Goal: Task Accomplishment & Management: Use online tool/utility

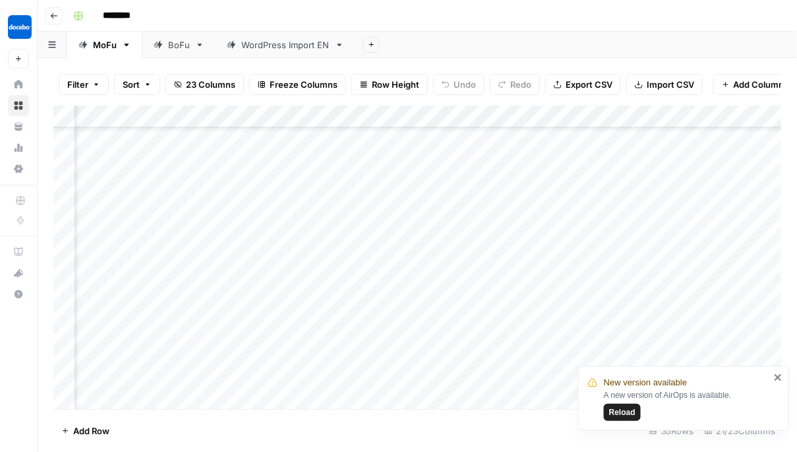
scroll to position [524, 154]
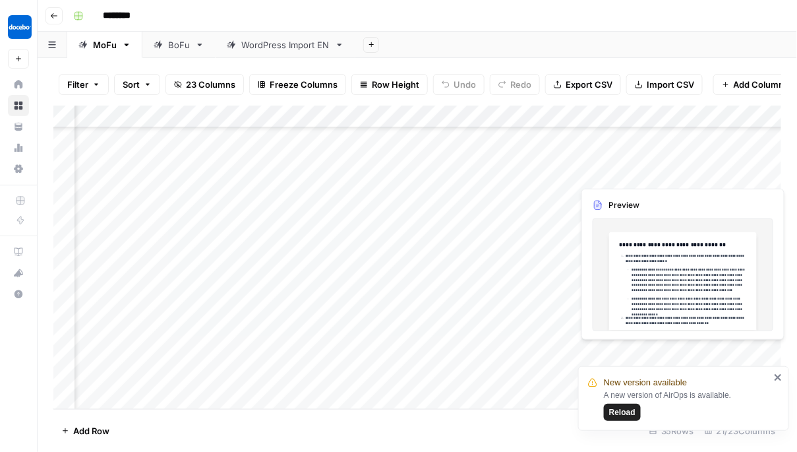
click at [773, 376] on div "New version available A new version of AirOps is available. Reload" at bounding box center [679, 398] width 190 height 53
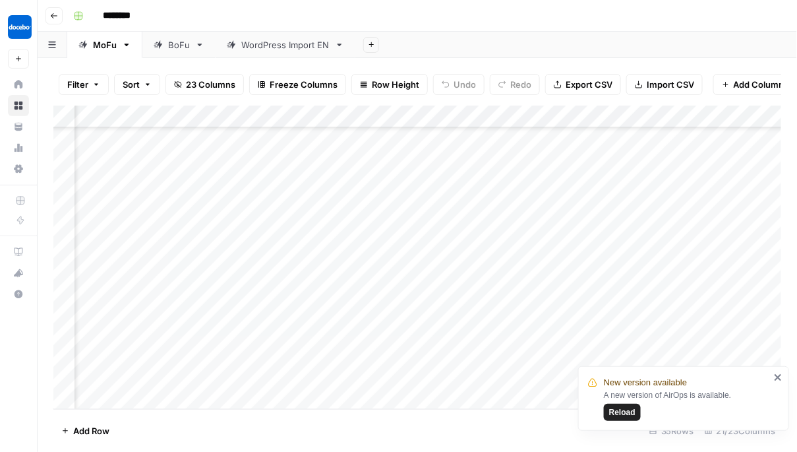
click at [779, 375] on icon "close" at bounding box center [778, 377] width 9 height 11
click at [602, 330] on div "Add Column" at bounding box center [417, 257] width 728 height 304
click at [240, 376] on div "Add Column" at bounding box center [417, 257] width 728 height 304
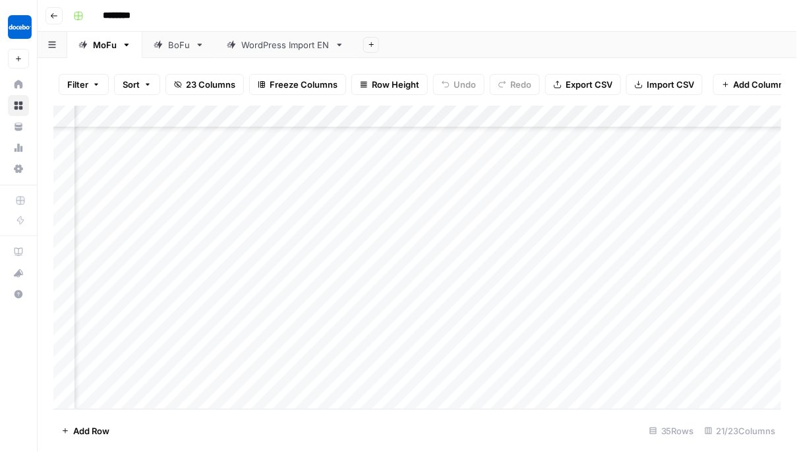
click at [259, 376] on div "Add Column" at bounding box center [417, 257] width 728 height 304
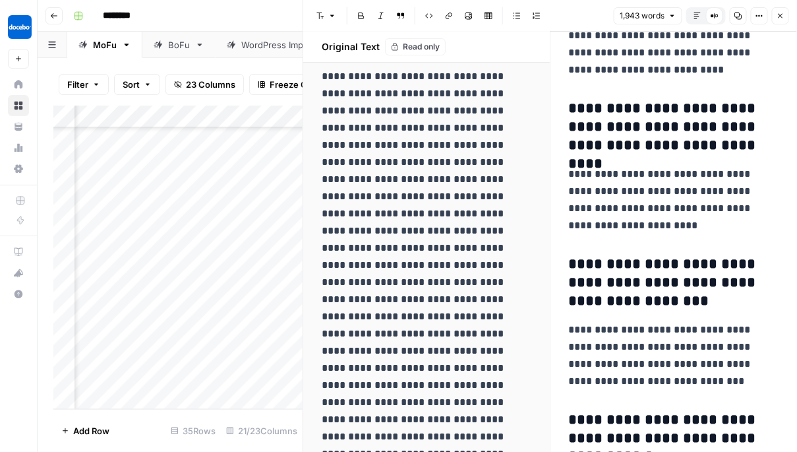
scroll to position [9624, 0]
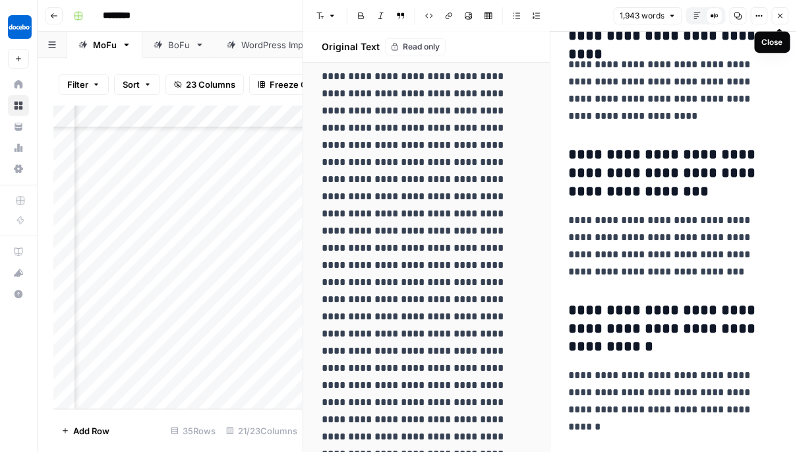
click at [775, 15] on button "Close" at bounding box center [780, 15] width 17 height 17
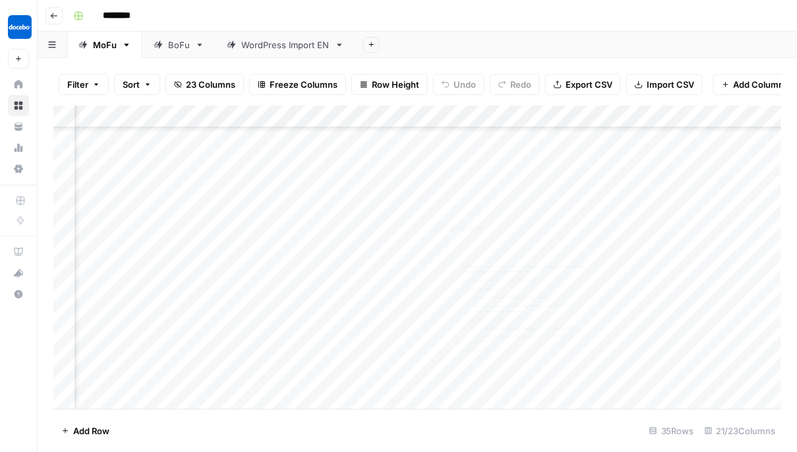
click at [348, 380] on div "Add Column" at bounding box center [417, 257] width 728 height 304
click at [570, 410] on footer "Add Row 35 Rows 21/23 Columns" at bounding box center [417, 430] width 728 height 43
click at [630, 376] on div "Add Column" at bounding box center [417, 257] width 728 height 304
click at [688, 375] on div "Add Column" at bounding box center [417, 257] width 728 height 304
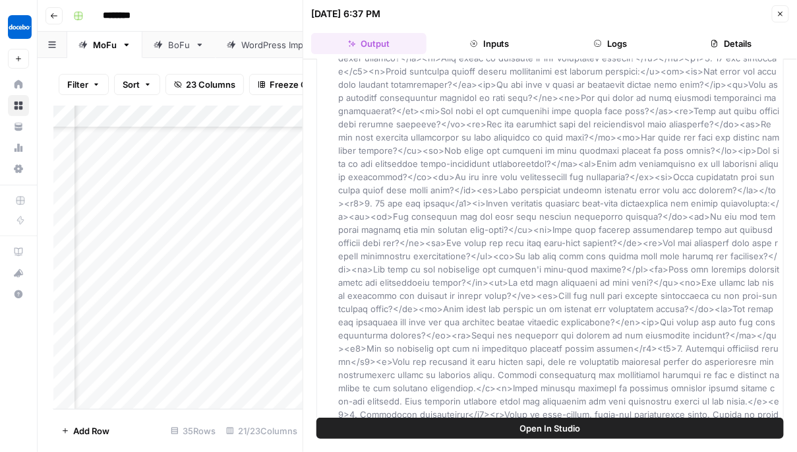
scroll to position [1836, 0]
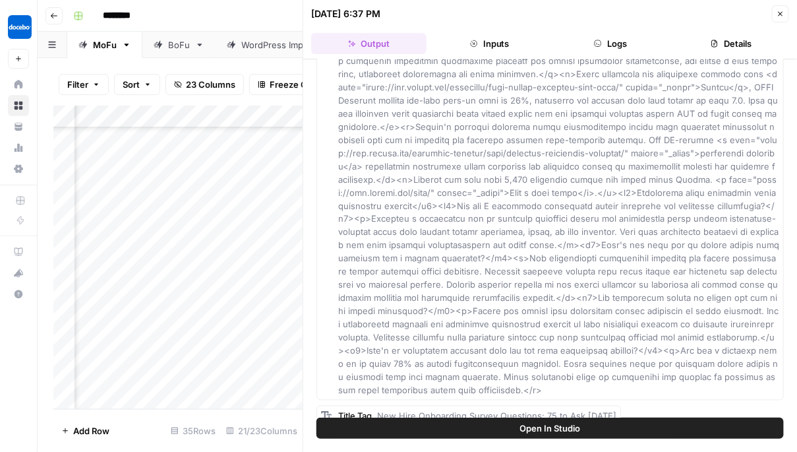
click at [776, 9] on button "Close" at bounding box center [780, 13] width 17 height 17
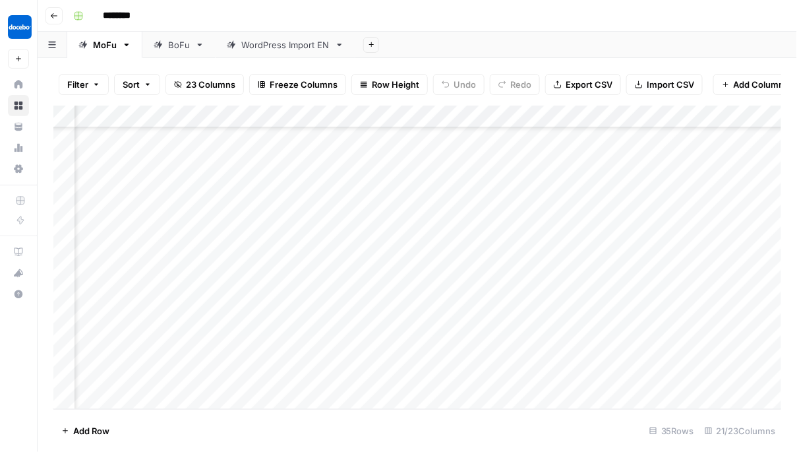
scroll to position [524, 1529]
click at [475, 372] on div "Add Column" at bounding box center [417, 257] width 728 height 304
click at [510, 372] on div "Add Column" at bounding box center [417, 257] width 728 height 304
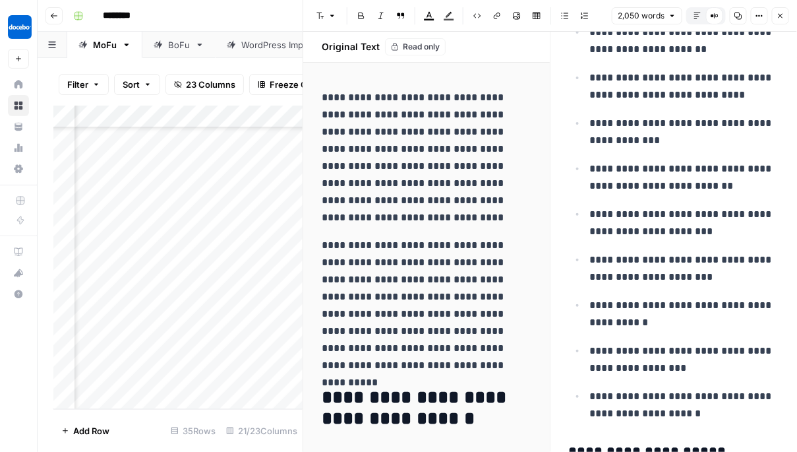
scroll to position [5646, 0]
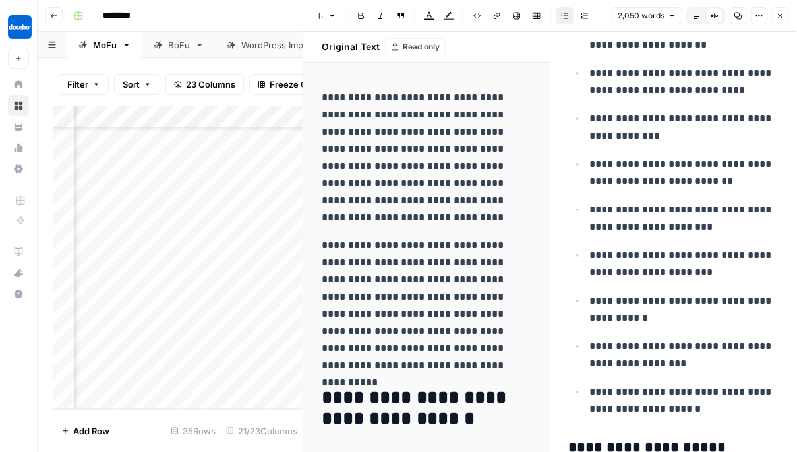
click at [648, 110] on p "**********" at bounding box center [684, 127] width 189 height 34
copy div "**********"
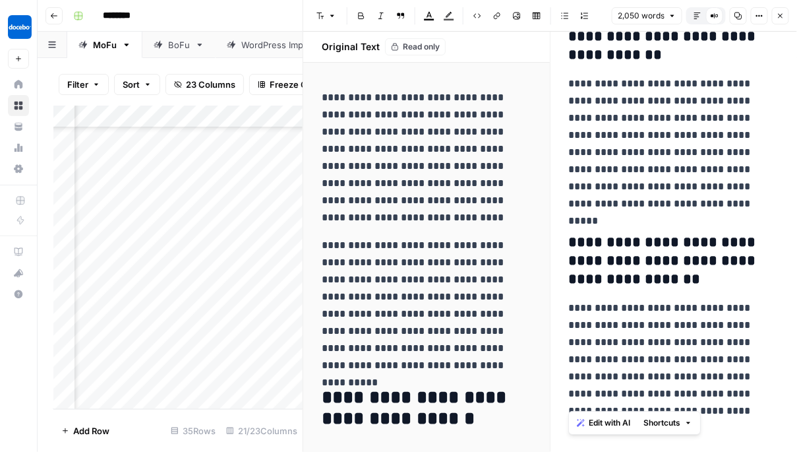
scroll to position [9790, 0]
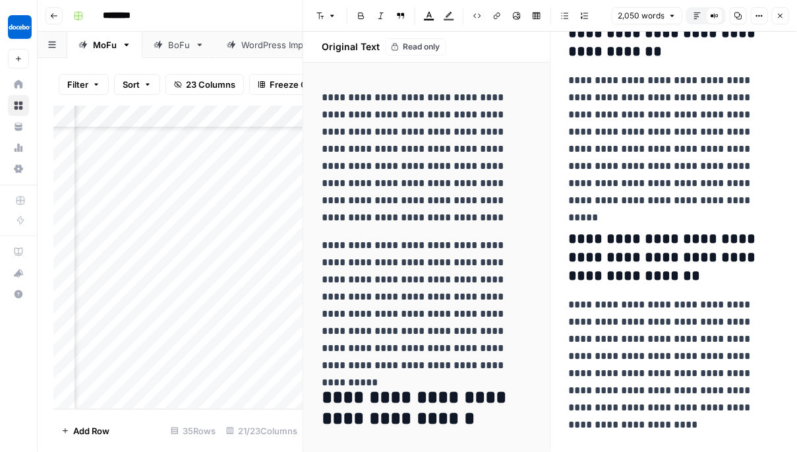
click at [775, 17] on button "Close" at bounding box center [780, 15] width 17 height 17
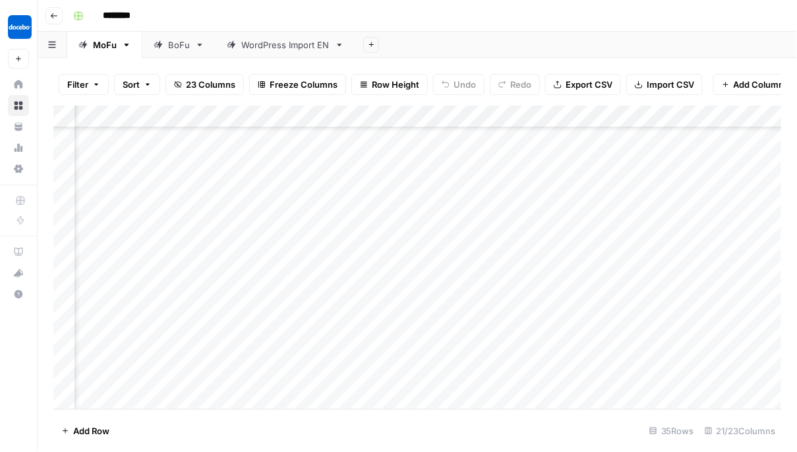
scroll to position [524, 1527]
click at [51, 18] on icon "button" at bounding box center [54, 16] width 8 height 8
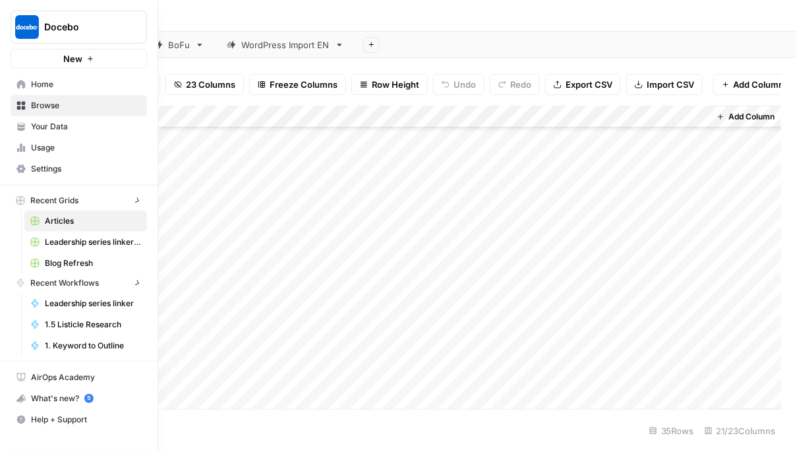
click at [17, 83] on icon at bounding box center [21, 84] width 9 height 9
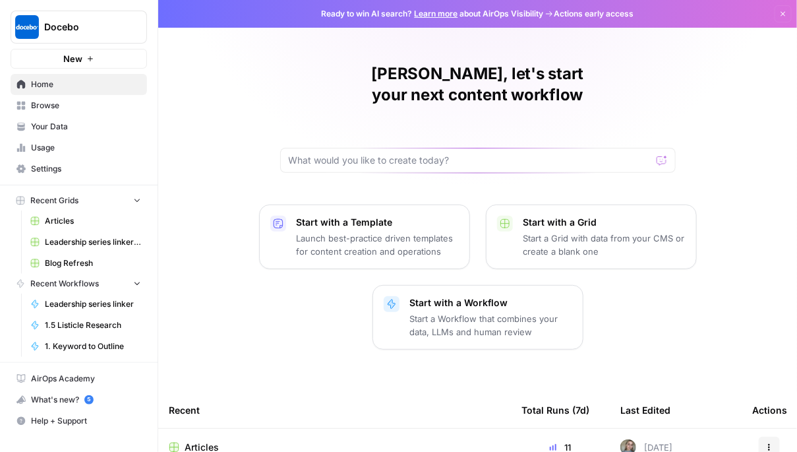
click at [504, 312] on p "Start a Workflow that combines your data, LLMs and human review" at bounding box center [491, 325] width 162 height 26
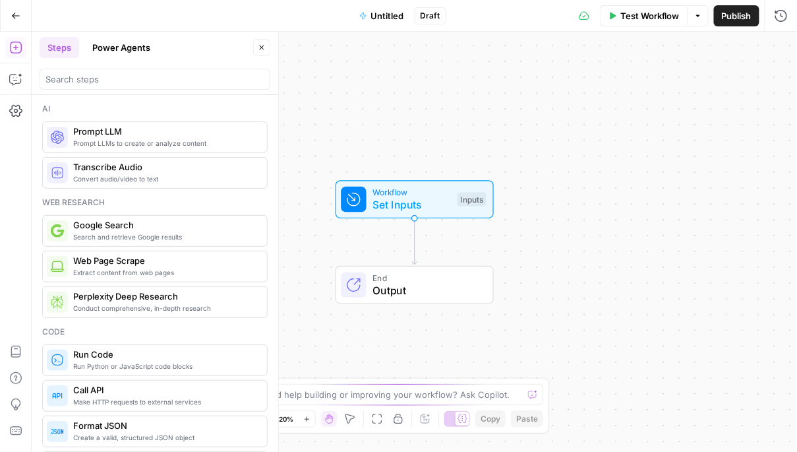
click at [127, 47] on button "Power Agents" at bounding box center [121, 47] width 74 height 21
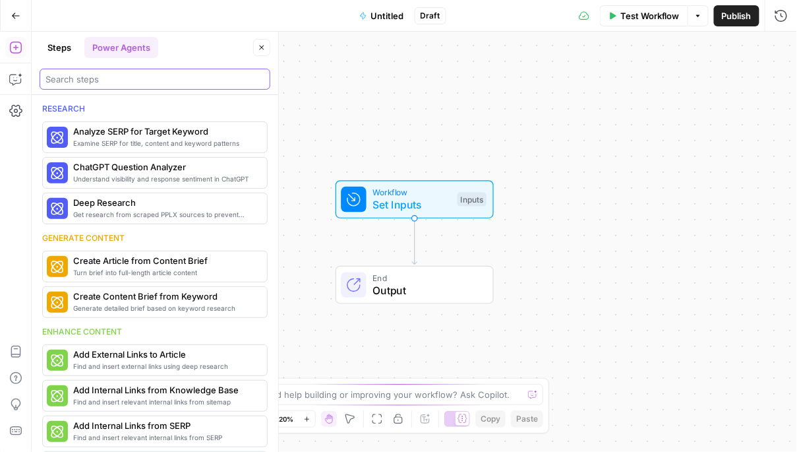
click at [121, 82] on input "search" at bounding box center [154, 79] width 219 height 13
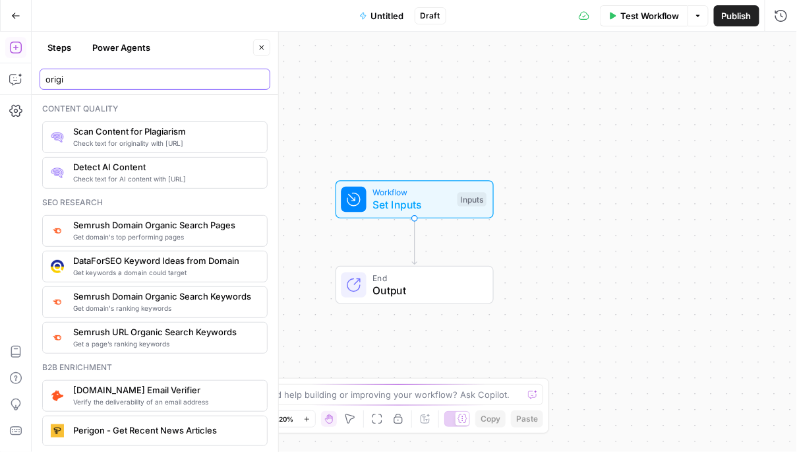
type input "origi"
click at [195, 174] on span "Check text for AI content with [URL]" at bounding box center [164, 178] width 183 height 11
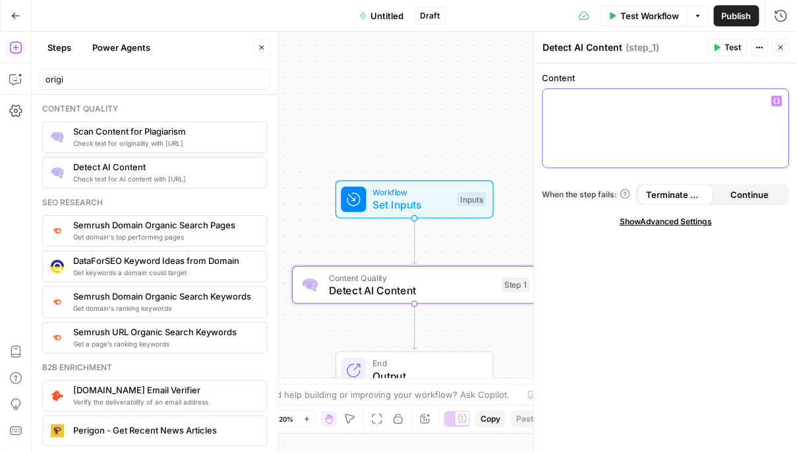
click at [619, 113] on div at bounding box center [666, 128] width 246 height 78
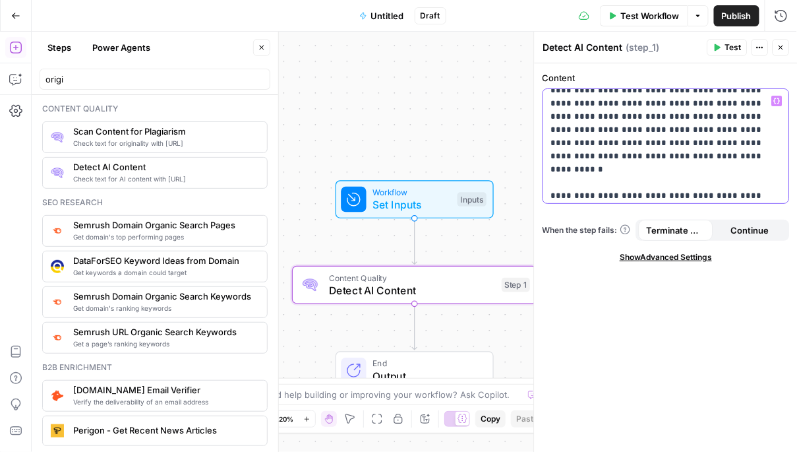
scroll to position [9204, 0]
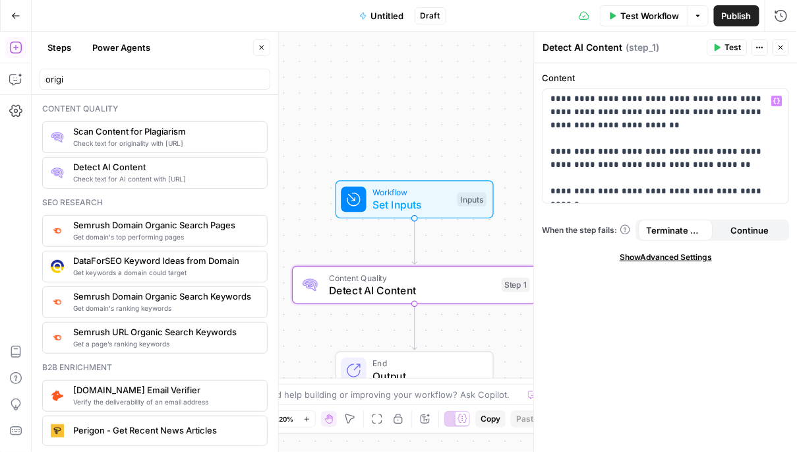
click at [378, 12] on span "Untitled" at bounding box center [387, 15] width 33 height 13
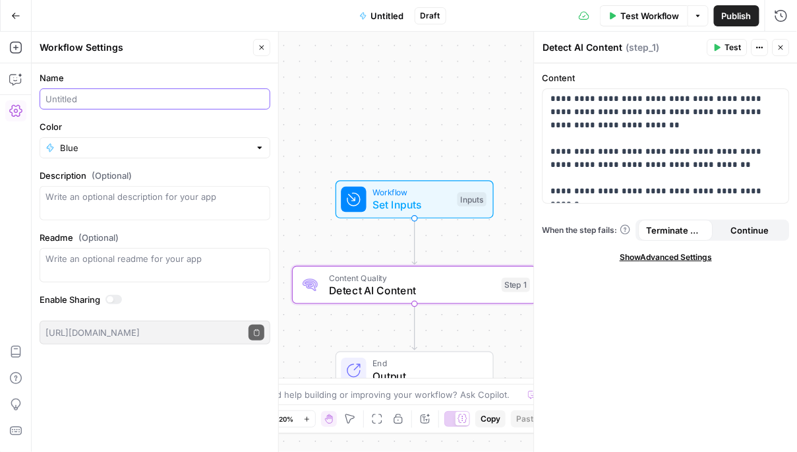
click at [120, 100] on input "Name" at bounding box center [154, 98] width 219 height 13
type input "Originality AI Plagiarism"
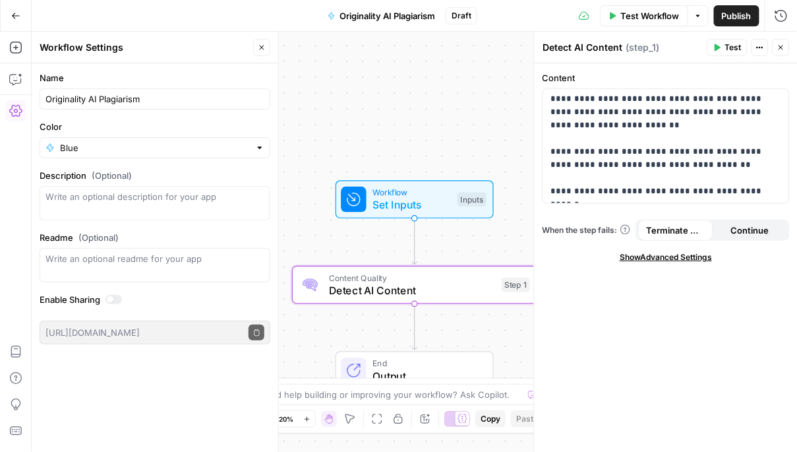
click at [254, 155] on div "Blue" at bounding box center [155, 147] width 231 height 21
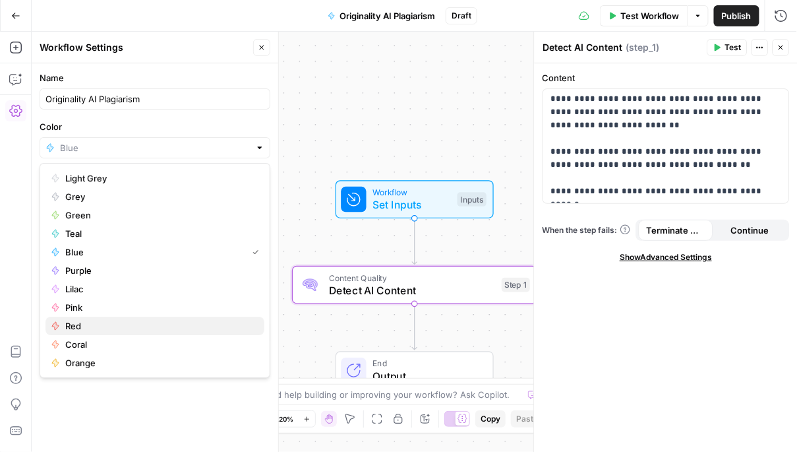
click at [78, 334] on button "Red" at bounding box center [154, 325] width 219 height 18
type input "Red"
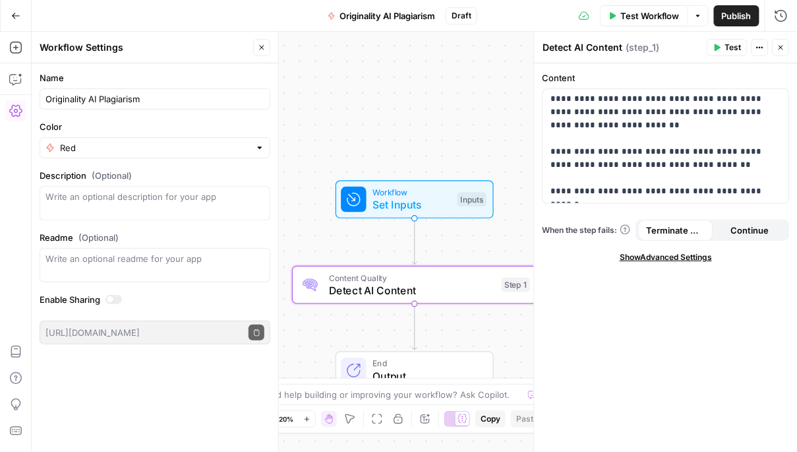
click at [405, 121] on div "Workflow Set Inputs Inputs Content Quality Detect AI Content Step 1 End Output" at bounding box center [414, 242] width 765 height 420
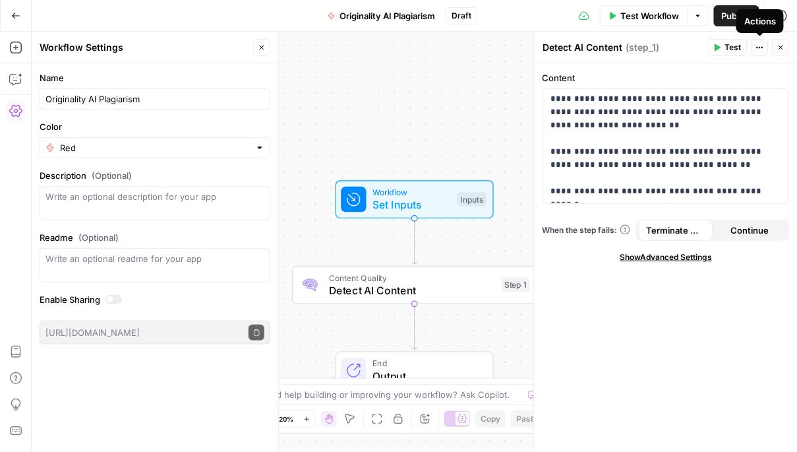
click at [652, 14] on span "Test Workflow" at bounding box center [649, 15] width 59 height 13
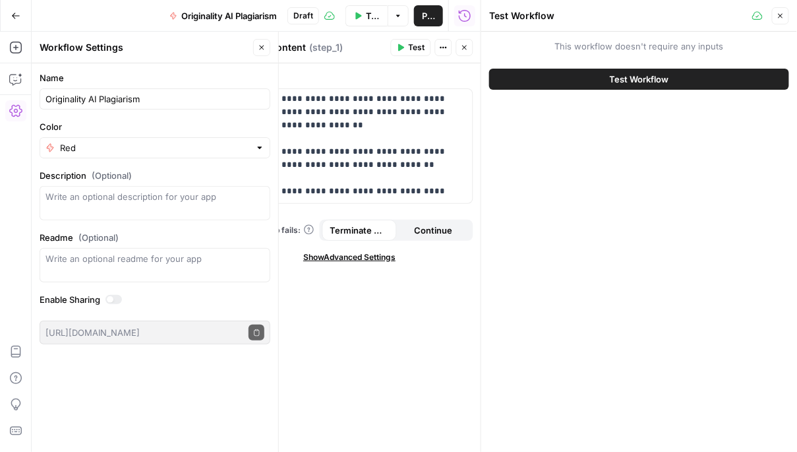
click at [649, 78] on span "Test Workflow" at bounding box center [639, 79] width 59 height 13
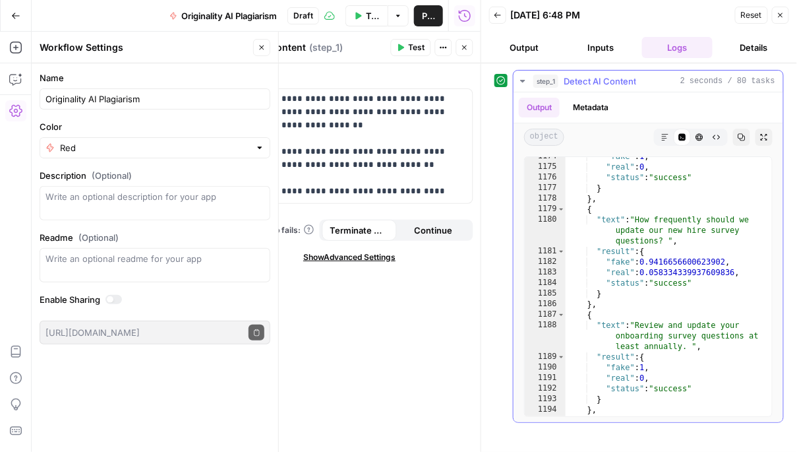
scroll to position [16264, 0]
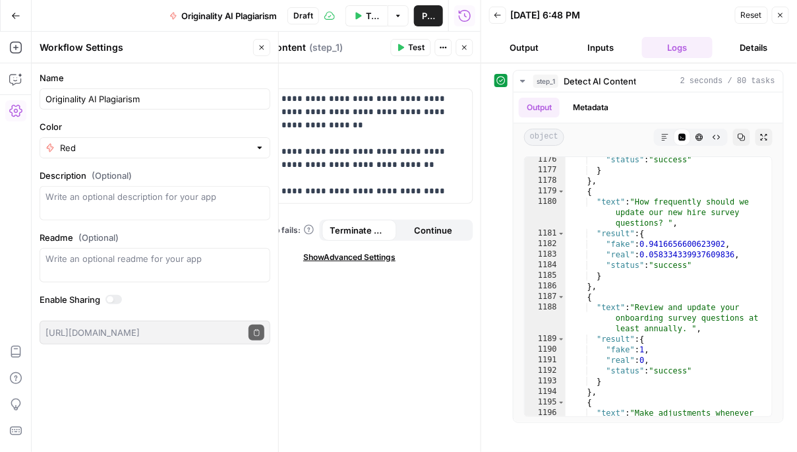
click at [545, 47] on button "Output" at bounding box center [524, 47] width 71 height 21
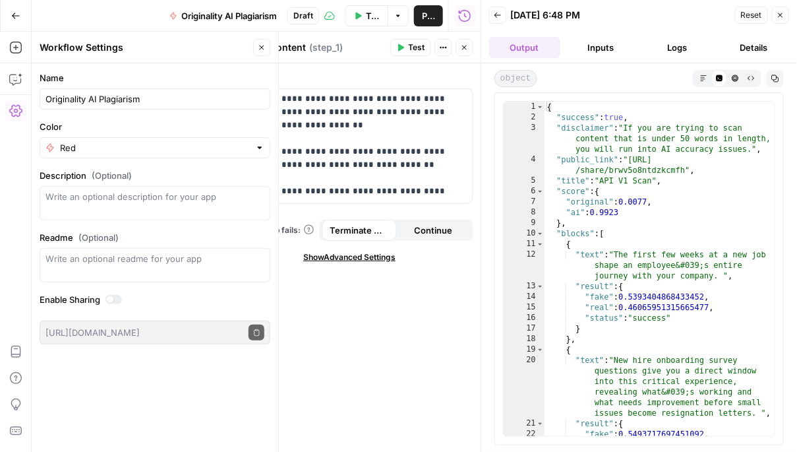
click at [619, 58] on header "Back [DATE] 6:48 PM Reset Close Output Inputs Logs Details" at bounding box center [639, 31] width 316 height 63
click at [728, 53] on button "Details" at bounding box center [753, 47] width 71 height 21
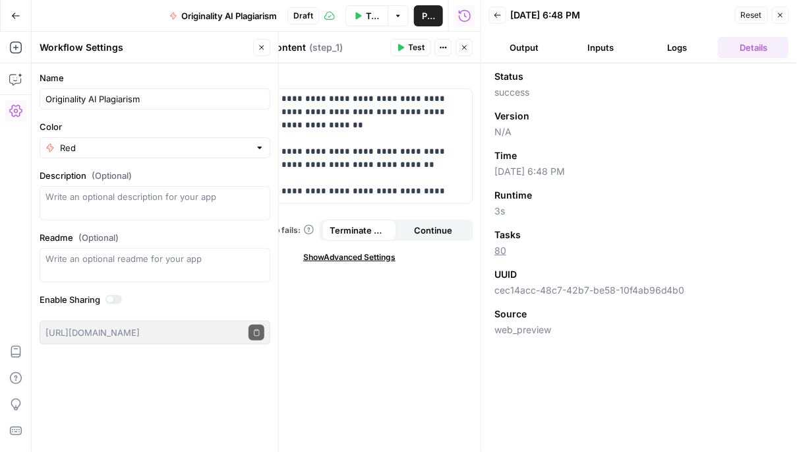
click at [467, 43] on button "Close" at bounding box center [464, 47] width 17 height 17
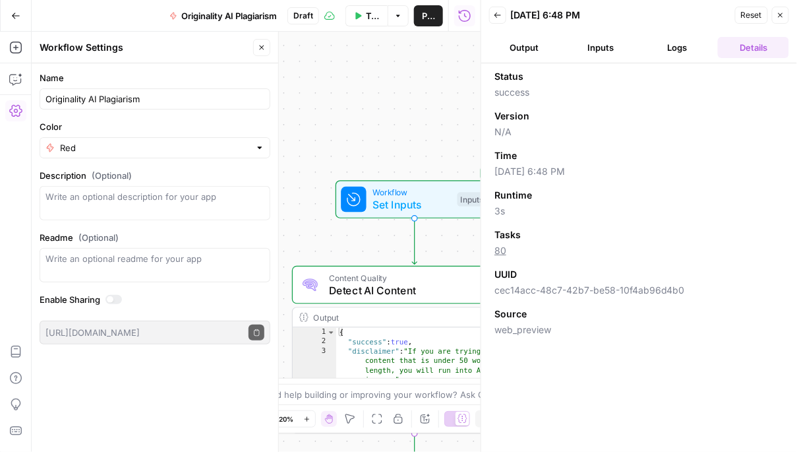
click at [264, 47] on icon "button" at bounding box center [262, 48] width 8 height 8
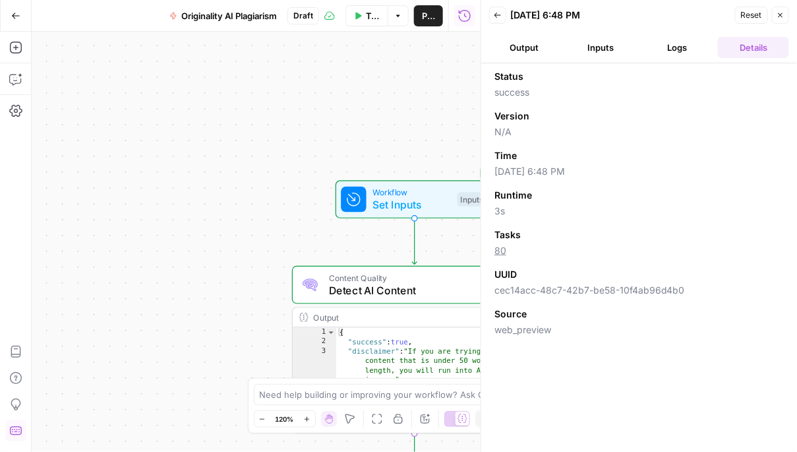
click at [13, 430] on icon "button" at bounding box center [15, 430] width 13 height 13
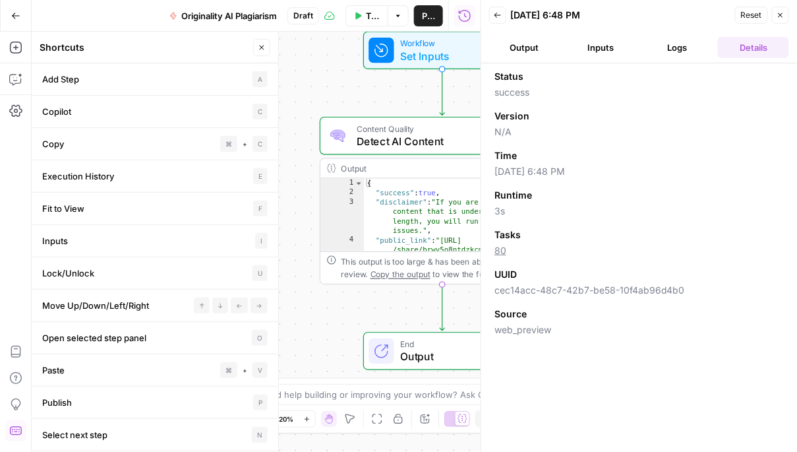
drag, startPoint x: 338, startPoint y: 223, endPoint x: 367, endPoint y: 69, distance: 157.0
click at [367, 69] on div "Workflow Set Inputs Inputs Content Quality Detect AI Content Step 1 Output Expa…" at bounding box center [256, 242] width 449 height 420
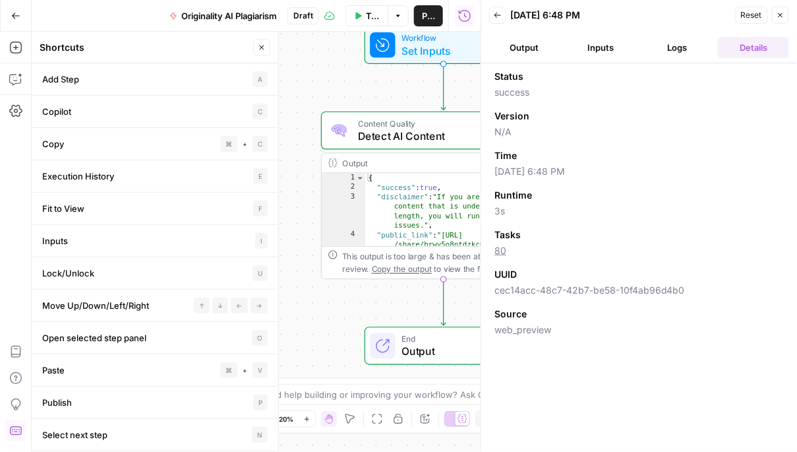
click at [417, 358] on span "Output" at bounding box center [454, 351] width 107 height 16
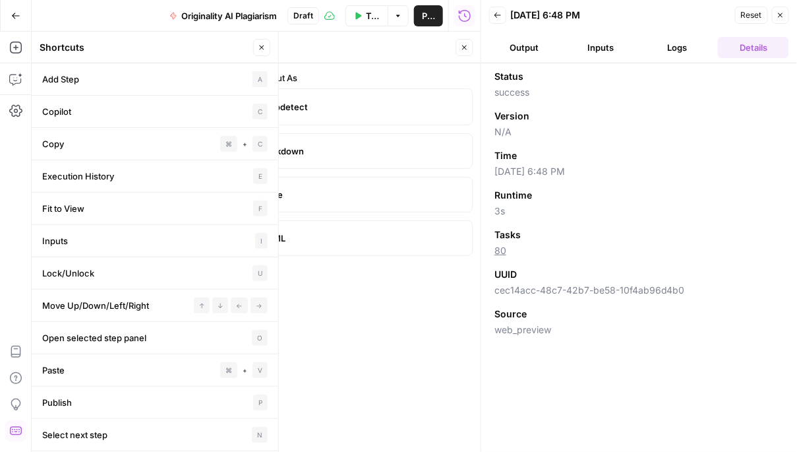
click at [333, 113] on span "Autodetect" at bounding box center [361, 106] width 201 height 13
click at [502, 13] on button "Back" at bounding box center [497, 15] width 17 height 17
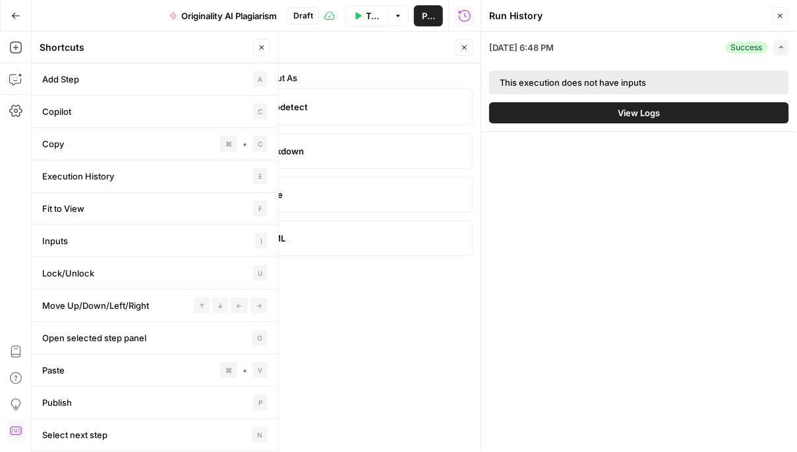
click at [593, 113] on button "View Logs" at bounding box center [639, 112] width 300 height 21
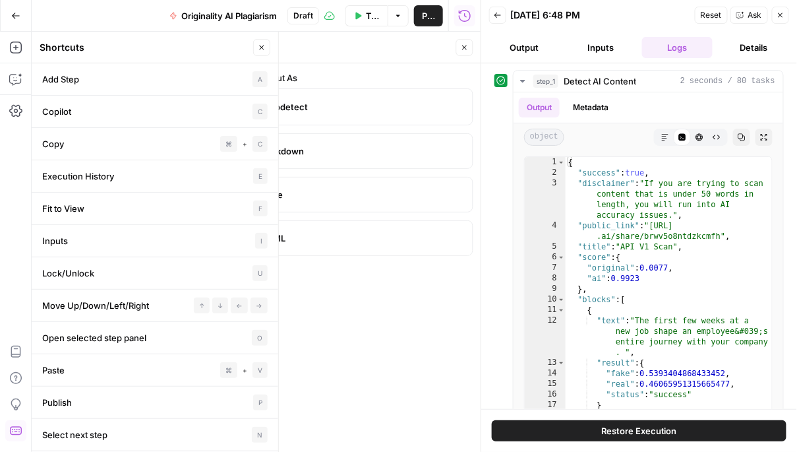
click at [496, 15] on icon "button" at bounding box center [498, 15] width 8 height 8
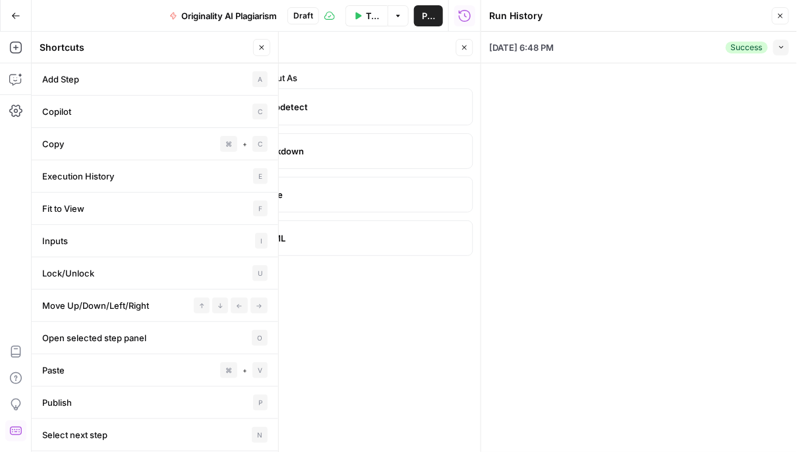
click at [3, 14] on div "Go Back" at bounding box center [16, 15] width 32 height 31
click at [13, 15] on icon "button" at bounding box center [16, 16] width 8 height 6
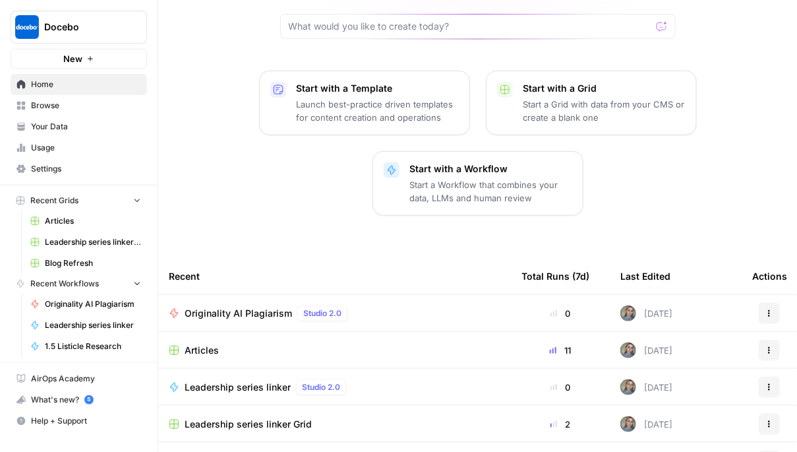
scroll to position [136, 0]
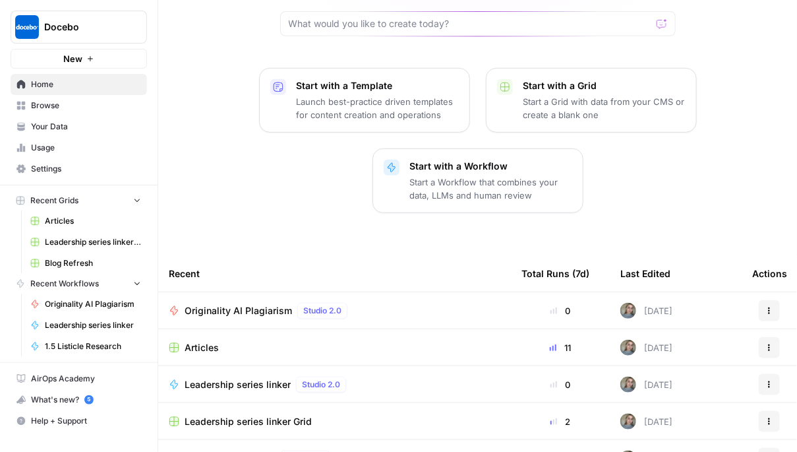
click at [244, 304] on span "Originality AI Plagiarism" at bounding box center [238, 310] width 107 height 13
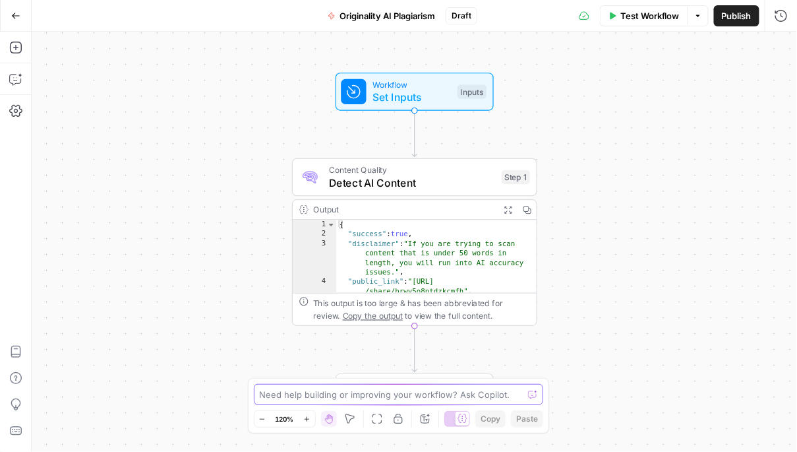
click at [349, 399] on textarea at bounding box center [392, 394] width 264 height 13
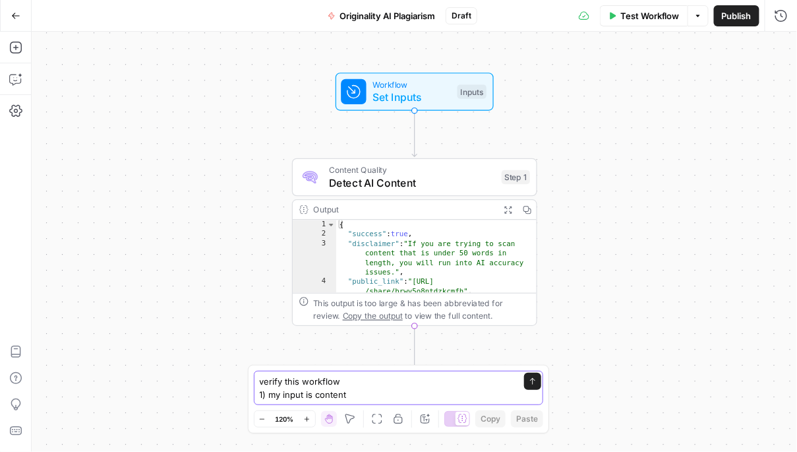
click at [343, 394] on textarea "verify this workflow 1) my input is content" at bounding box center [386, 387] width 252 height 26
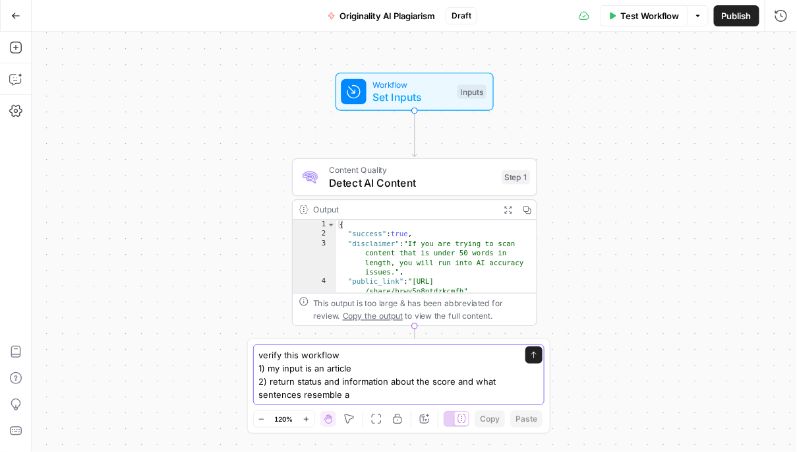
type textarea "verify this workflow 1) my input is an article 2) return status and information…"
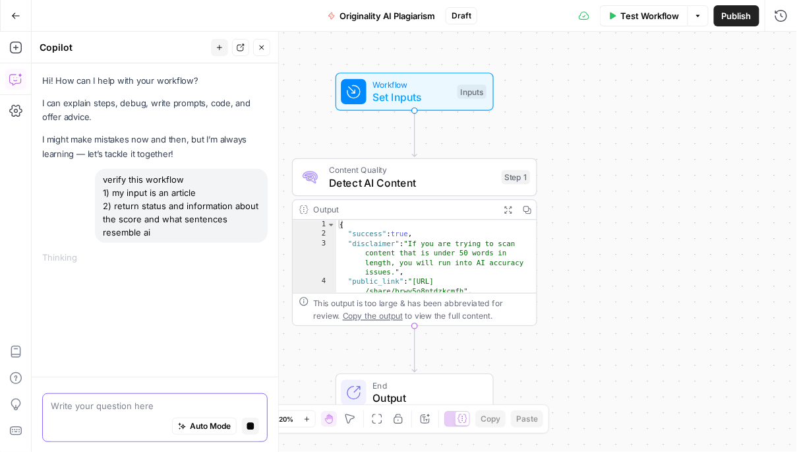
click at [203, 421] on span "Auto Mode" at bounding box center [210, 426] width 41 height 12
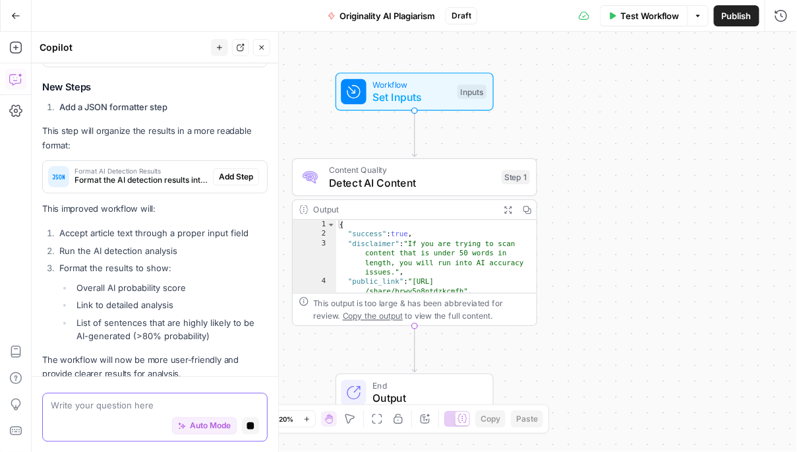
scroll to position [709, 0]
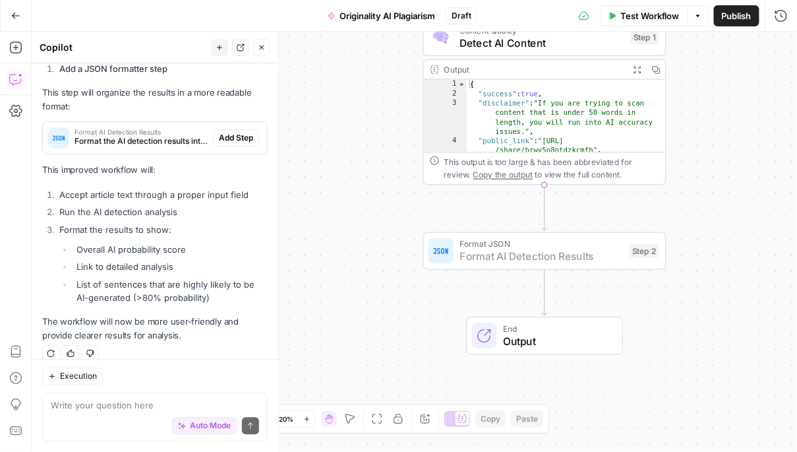
click at [237, 132] on span "Add Step" at bounding box center [236, 138] width 34 height 12
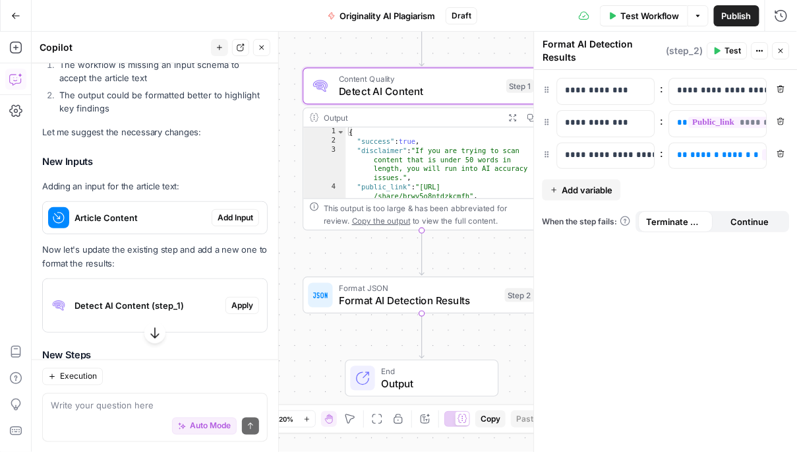
scroll to position [442, 0]
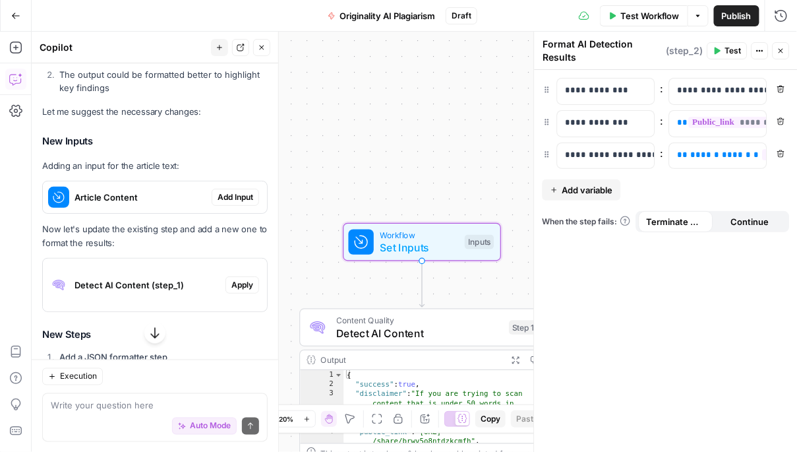
click at [233, 191] on span "Add Input" at bounding box center [236, 197] width 36 height 12
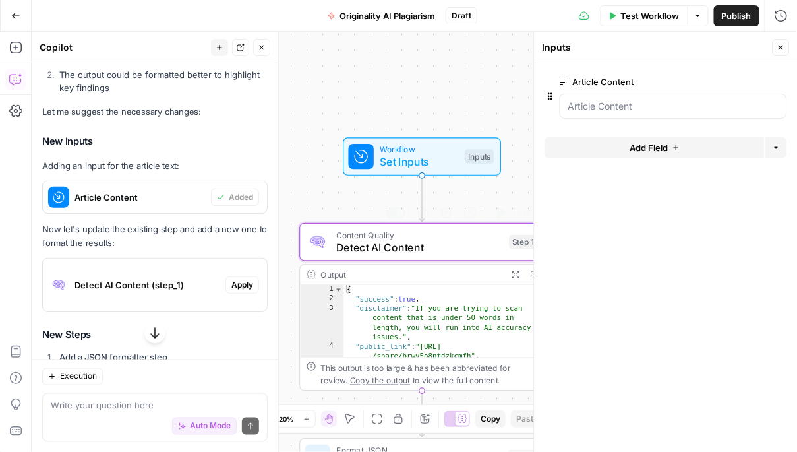
click at [245, 277] on button "Apply" at bounding box center [242, 284] width 34 height 17
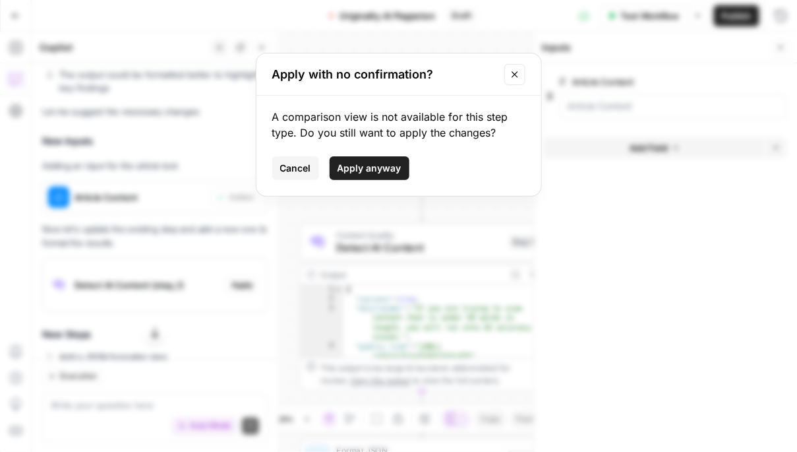
click at [374, 174] on span "Apply anyway" at bounding box center [370, 168] width 64 height 13
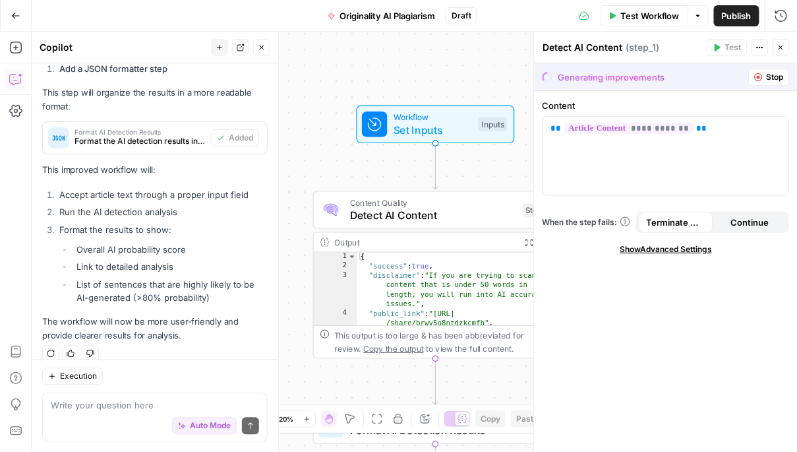
scroll to position [1, 0]
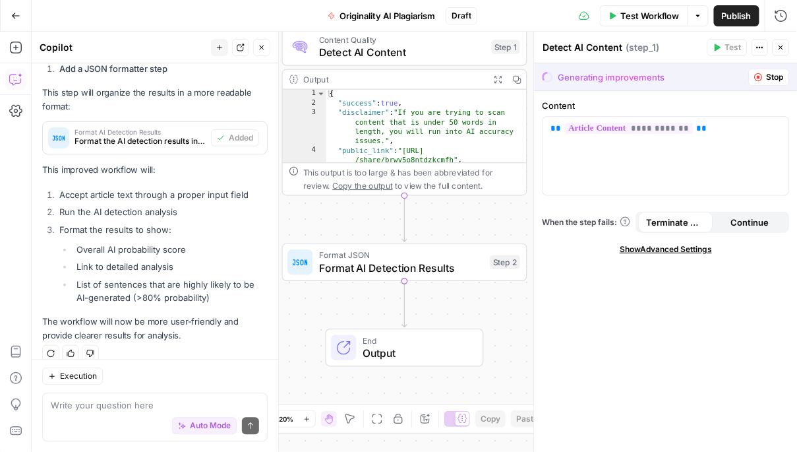
drag, startPoint x: 461, startPoint y: 386, endPoint x: 430, endPoint y: 222, distance: 166.4
click at [430, 222] on div "Workflow Set Inputs Inputs Content Quality Detect AI Content Step 1 Output Expa…" at bounding box center [414, 242] width 765 height 420
click at [624, 13] on span "Test Workflow" at bounding box center [649, 15] width 59 height 13
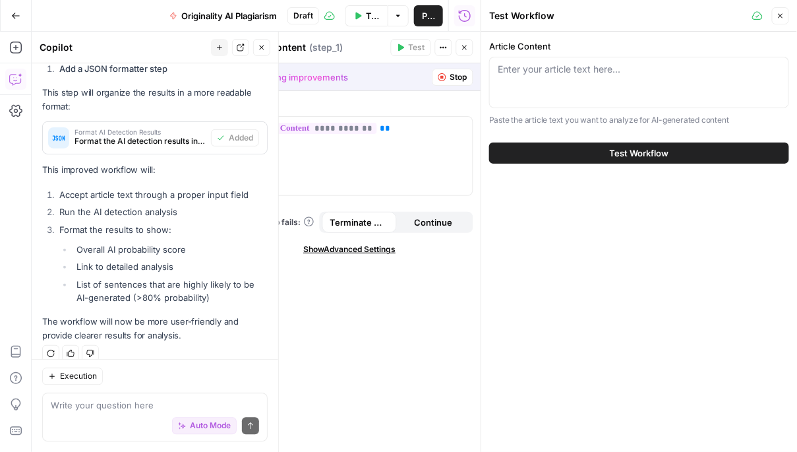
click at [589, 80] on div "Enter your article text here..." at bounding box center [639, 82] width 300 height 51
paste textarea "Employee Orientation Best Practices: A Strategic Guide for Modern Organizations…"
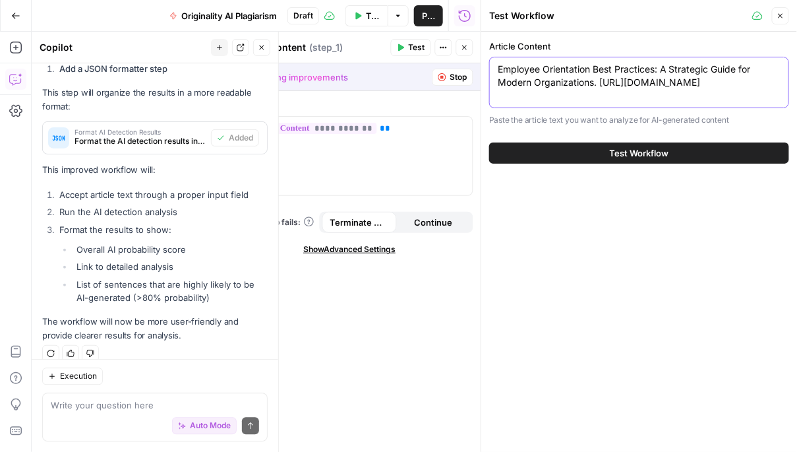
click at [575, 89] on textarea "Employee Orientation Best Practices: A Strategic Guide for Modern Organizations…" at bounding box center [639, 76] width 283 height 26
paste textarea "The initial weeks at a new job influence an employee's entire experience with y…"
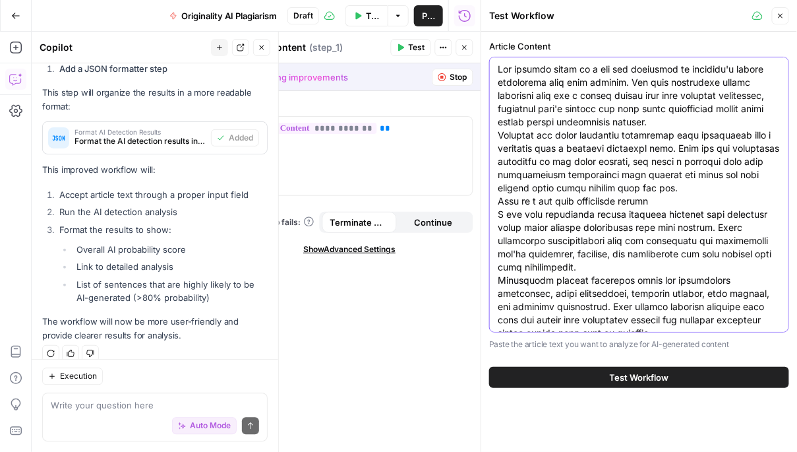
scroll to position [3632, 0]
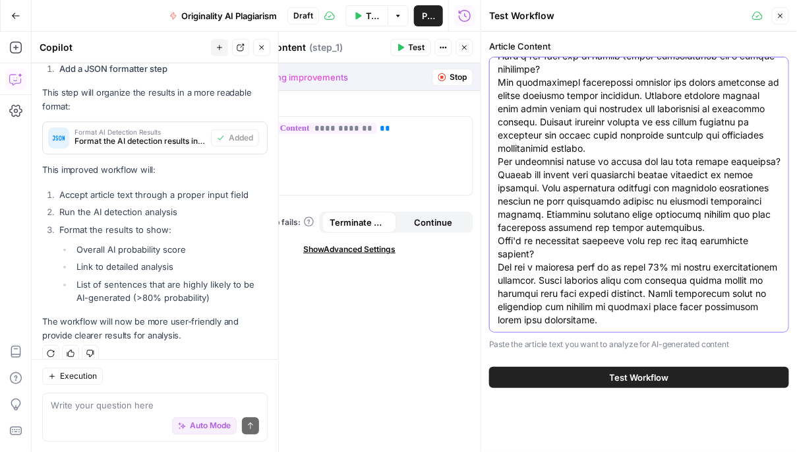
type textarea "The initial weeks at a new job influence an employee's entire experience with y…"
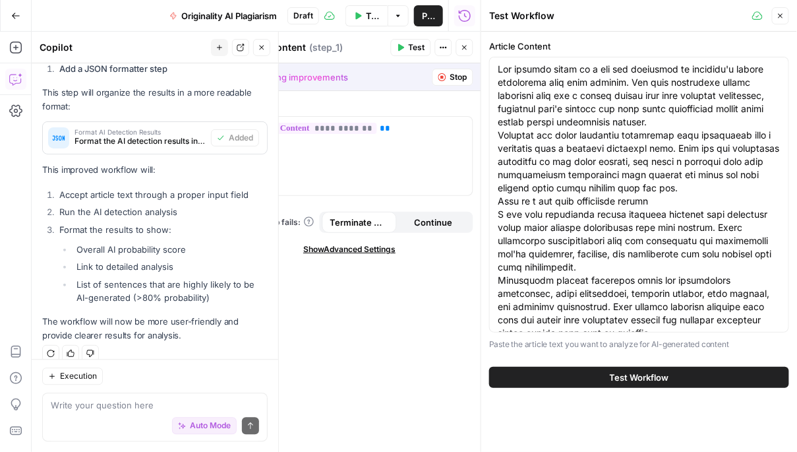
click at [663, 372] on span "Test Workflow" at bounding box center [639, 376] width 59 height 13
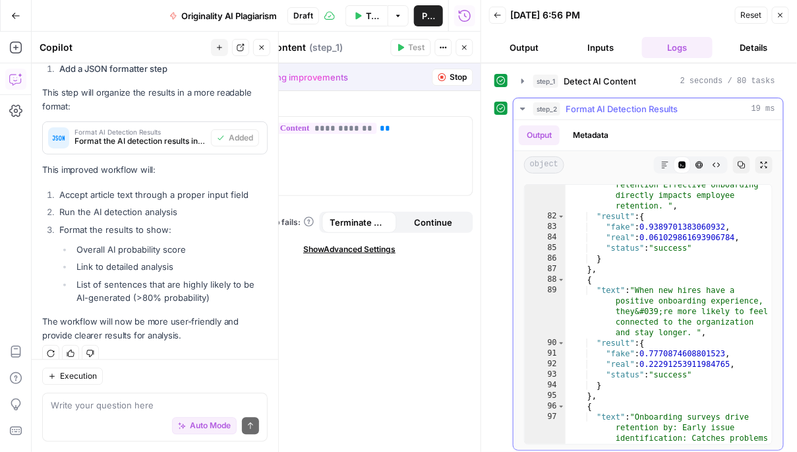
scroll to position [1628, 0]
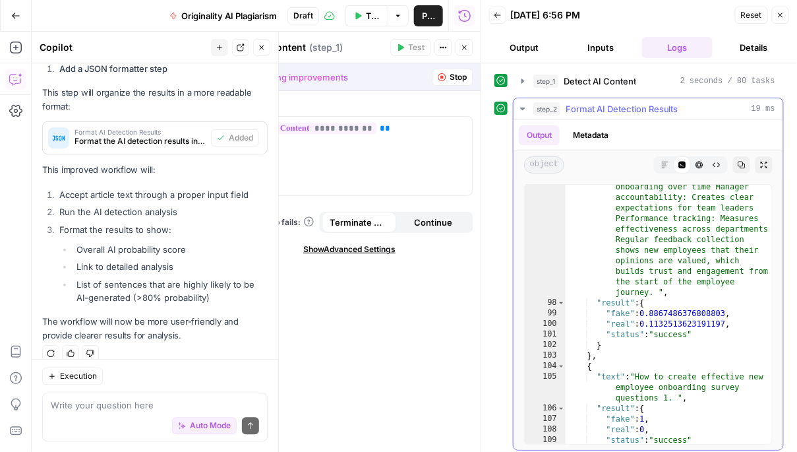
click at [523, 108] on icon "button" at bounding box center [522, 108] width 5 height 3
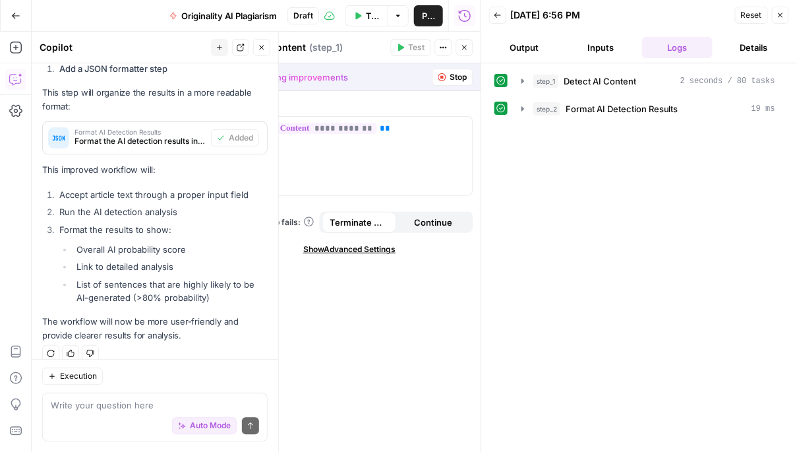
click at [452, 80] on span "Stop" at bounding box center [458, 77] width 17 height 12
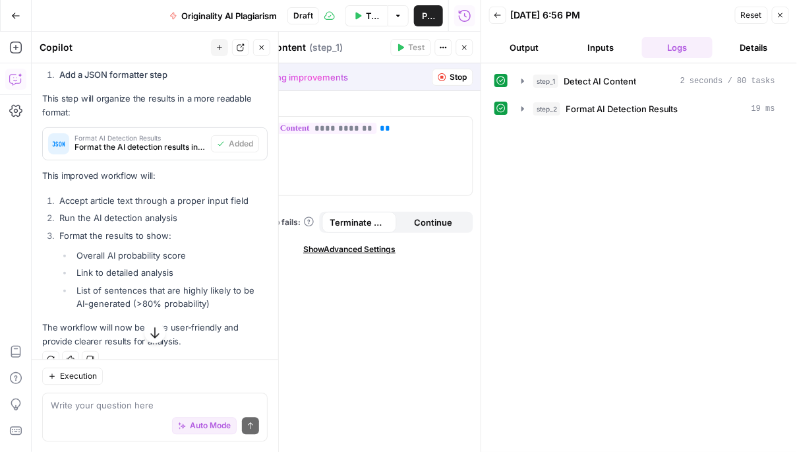
scroll to position [730, 0]
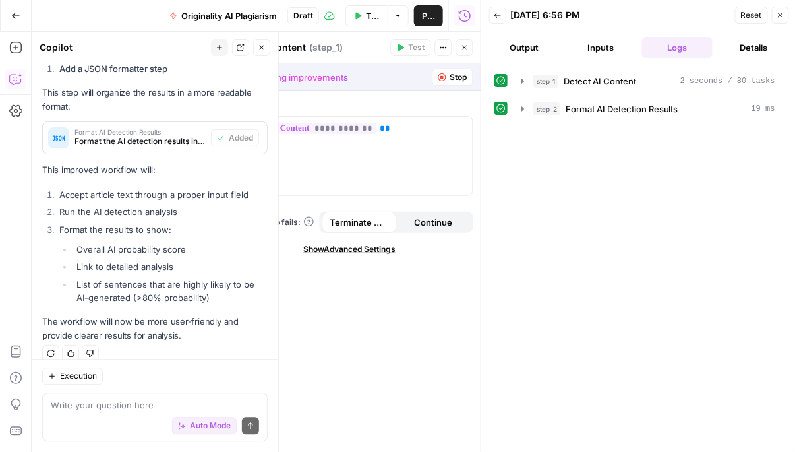
click at [345, 98] on div "**********" at bounding box center [349, 271] width 263 height 361
click at [461, 51] on icon "button" at bounding box center [465, 48] width 8 height 8
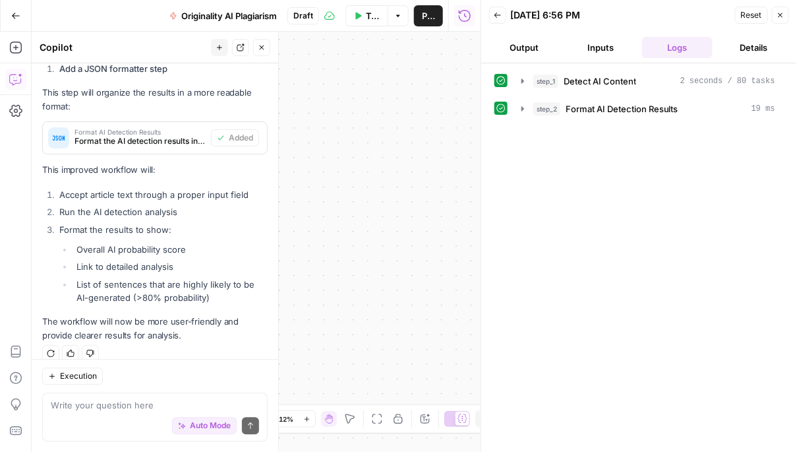
drag, startPoint x: 376, startPoint y: 351, endPoint x: 541, endPoint y: 365, distance: 166.1
click at [540, 365] on body "Docebo New Home Browse Your Data Usage Settings Recent Grids Articles Leadershi…" at bounding box center [398, 226] width 797 height 452
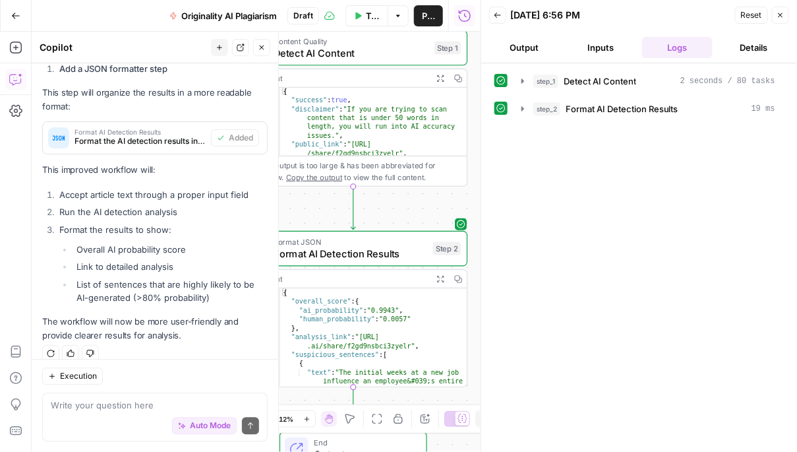
drag, startPoint x: 330, startPoint y: 292, endPoint x: 488, endPoint y: 291, distance: 157.6
click at [486, 291] on body "Docebo New Home Browse Your Data Usage Settings Recent Grids Articles Leadershi…" at bounding box center [398, 226] width 797 height 452
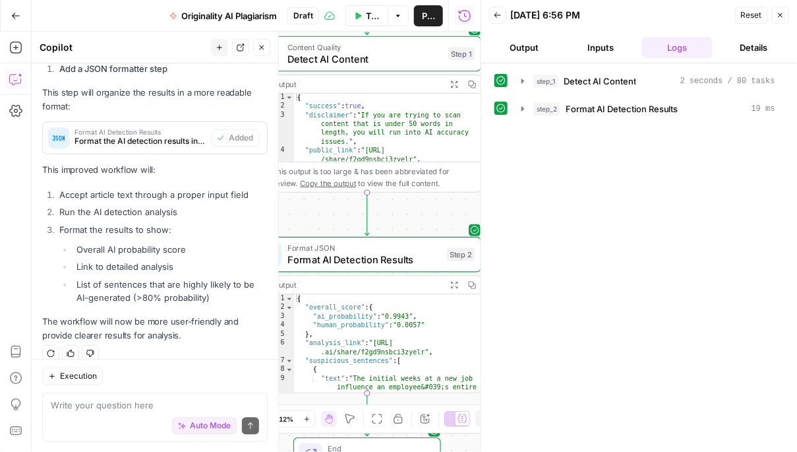
drag, startPoint x: 439, startPoint y: 189, endPoint x: 473, endPoint y: 279, distance: 96.6
click at [475, 279] on body "Docebo New Home Browse Your Data Usage Settings Recent Grids Articles Leadershi…" at bounding box center [398, 226] width 797 height 452
click at [434, 204] on div "Workflow Set Inputs Inputs Content Quality Detect AI Content Step 1 Output Expa…" at bounding box center [256, 242] width 449 height 420
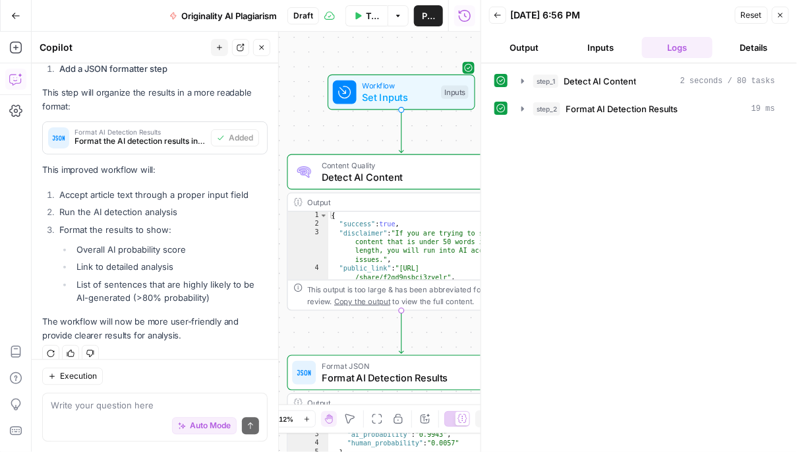
drag, startPoint x: 434, startPoint y: 204, endPoint x: 468, endPoint y: 321, distance: 121.6
click at [468, 321] on div "Workflow Set Inputs Inputs Content Quality Detect AI Content Step 1 Output Expa…" at bounding box center [256, 242] width 449 height 420
click at [366, 22] on button "Test Workflow" at bounding box center [366, 15] width 43 height 21
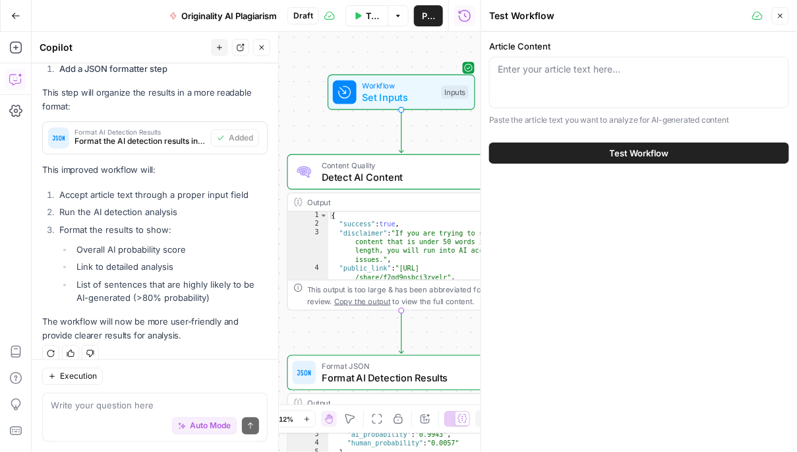
click at [535, 84] on div "Enter your article text here..." at bounding box center [639, 82] width 300 height 51
paste textarea "The initial weeks at a new job influence an employee's entire experience with y…"
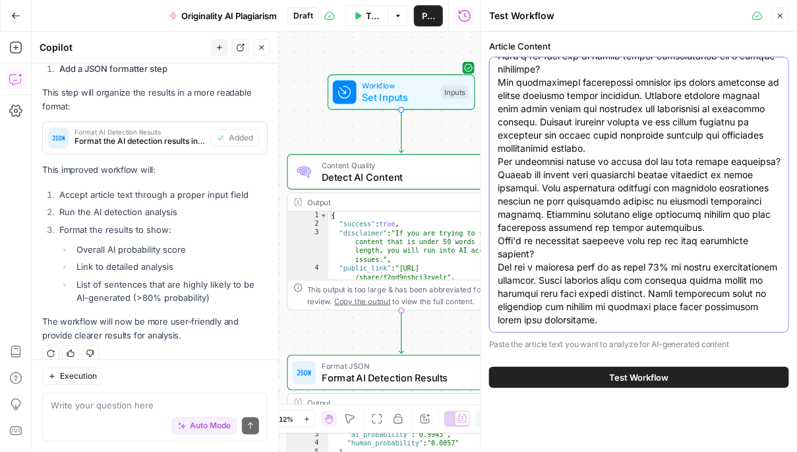
type textarea "The initial weeks at a new job influence an employee's entire experience with y…"
click at [551, 374] on button "Test Workflow" at bounding box center [639, 377] width 300 height 21
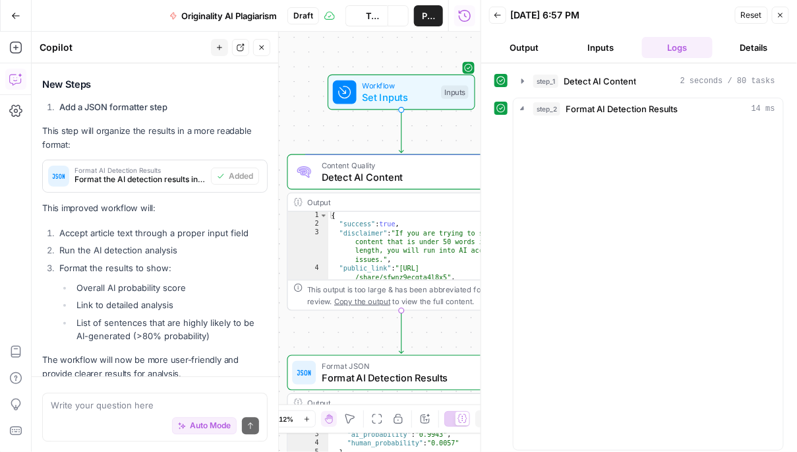
scroll to position [730, 0]
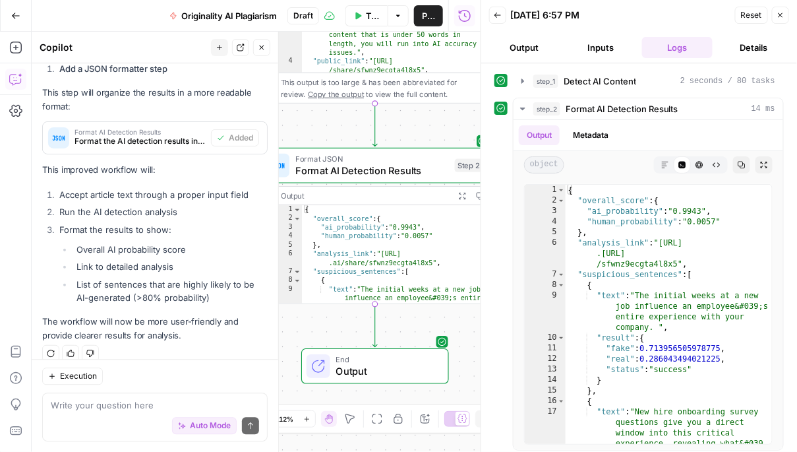
drag, startPoint x: 452, startPoint y: 322, endPoint x: 425, endPoint y: 115, distance: 208.7
click at [425, 115] on div "Workflow Set Inputs Inputs Content Quality Detect AI Content Step 1 Output Expa…" at bounding box center [256, 242] width 449 height 420
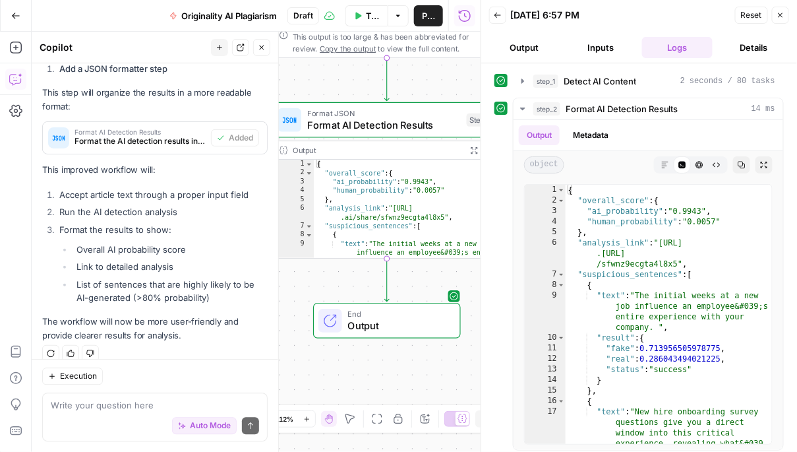
drag, startPoint x: 412, startPoint y: 329, endPoint x: 424, endPoint y: 284, distance: 46.4
click at [424, 283] on div "Workflow Set Inputs Inputs Content Quality Detect AI Content Step 1 Output Expa…" at bounding box center [256, 242] width 449 height 420
click at [406, 318] on span "Output" at bounding box center [398, 325] width 100 height 15
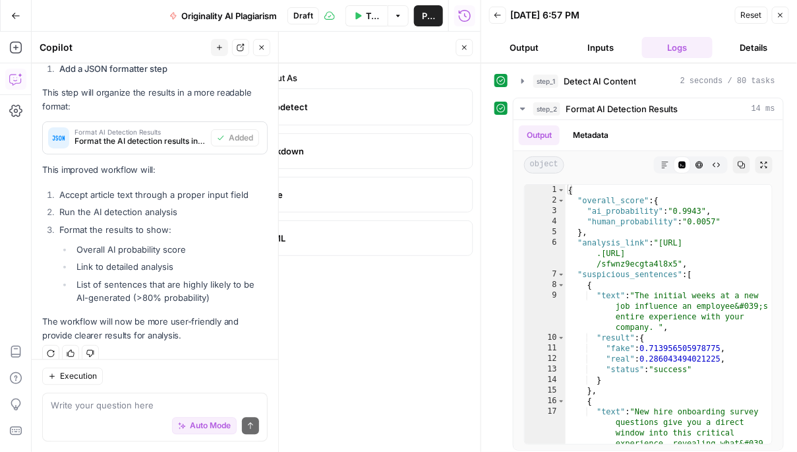
click at [467, 42] on button "Close" at bounding box center [464, 47] width 17 height 17
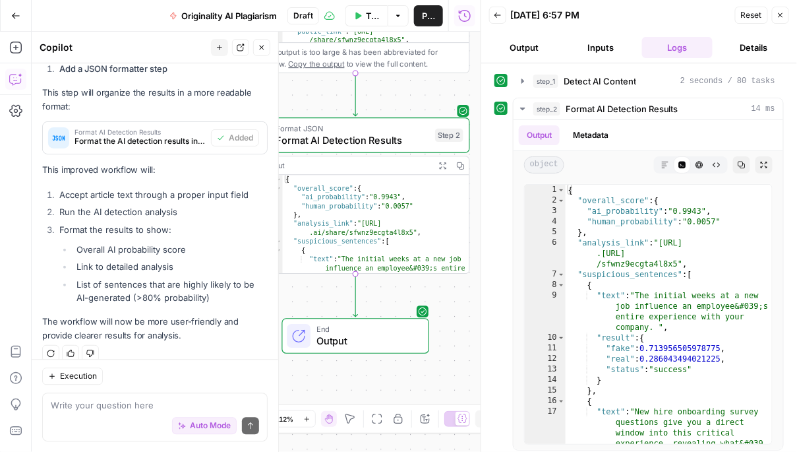
scroll to position [0, 0]
type textarea "**********"
drag, startPoint x: 365, startPoint y: 222, endPoint x: 404, endPoint y: 228, distance: 40.0
click at [404, 228] on div "{ "overall_score" : { "ai_probability" : "0.9943" , "human_probability" : "0.00…" at bounding box center [376, 233] width 187 height 117
click at [402, 296] on div "Workflow Set Inputs Inputs Content Quality Detect AI Content Step 1 Output Expa…" at bounding box center [256, 242] width 449 height 420
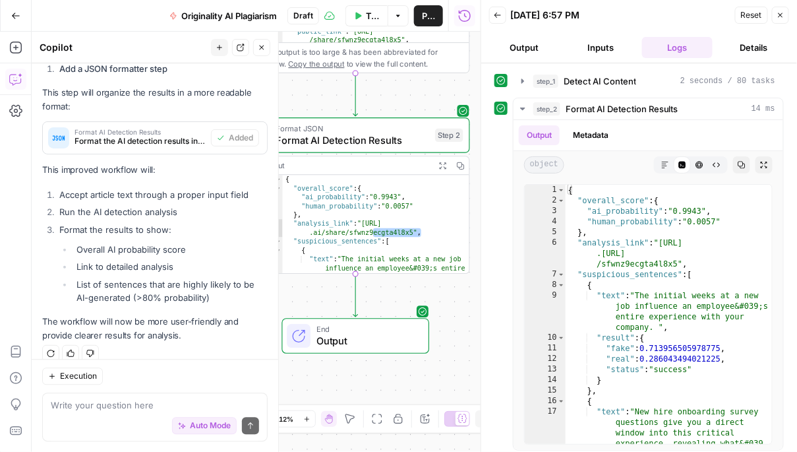
click at [310, 13] on span "Draft" at bounding box center [303, 16] width 20 height 12
click at [428, 15] on span "Publish" at bounding box center [428, 15] width 13 height 13
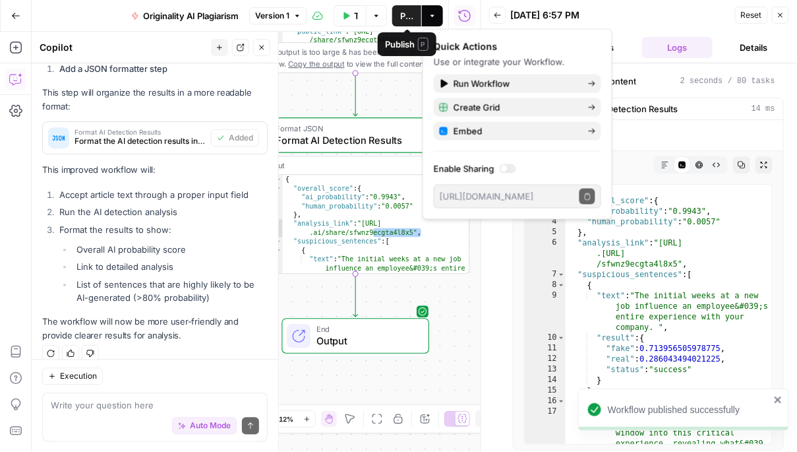
click at [437, 12] on button "Actions" at bounding box center [432, 15] width 21 height 21
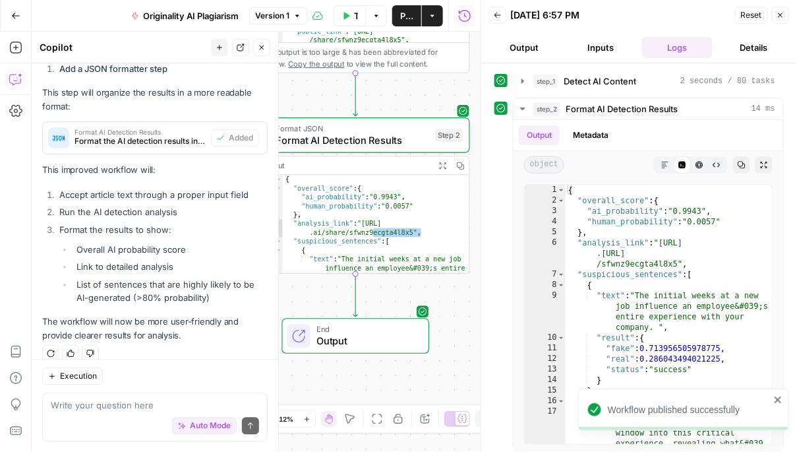
click at [437, 12] on button "Actions" at bounding box center [432, 15] width 21 height 21
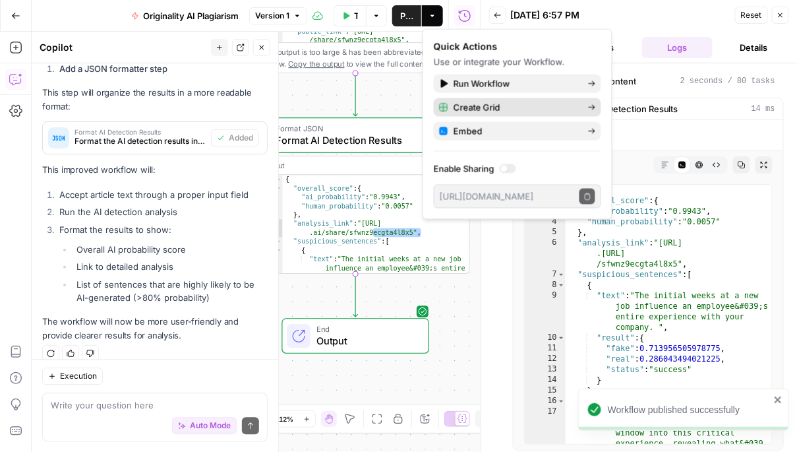
click at [511, 101] on span "Create Grid" at bounding box center [516, 107] width 124 height 13
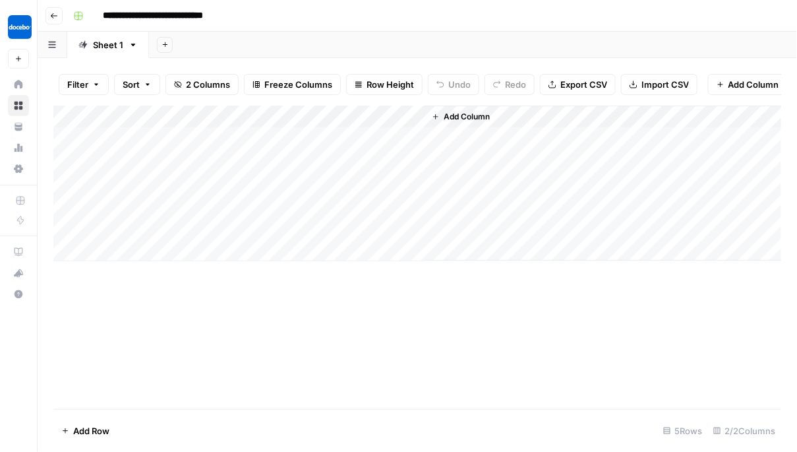
click at [156, 134] on div "Add Column" at bounding box center [417, 183] width 728 height 156
type textarea "**********"
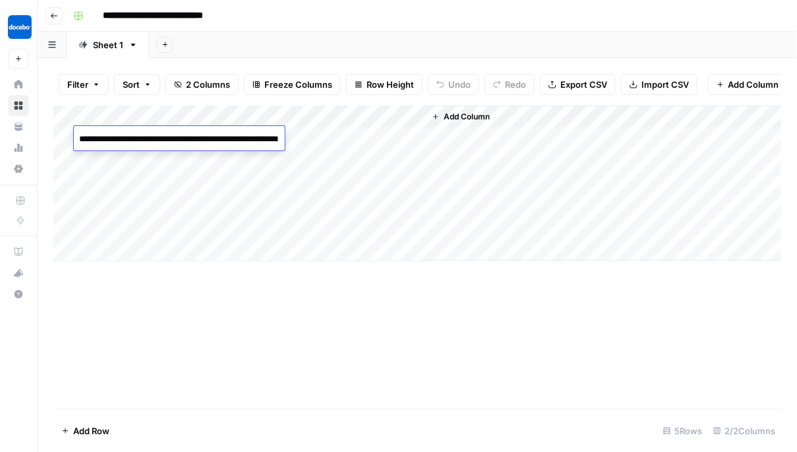
scroll to position [3773, 0]
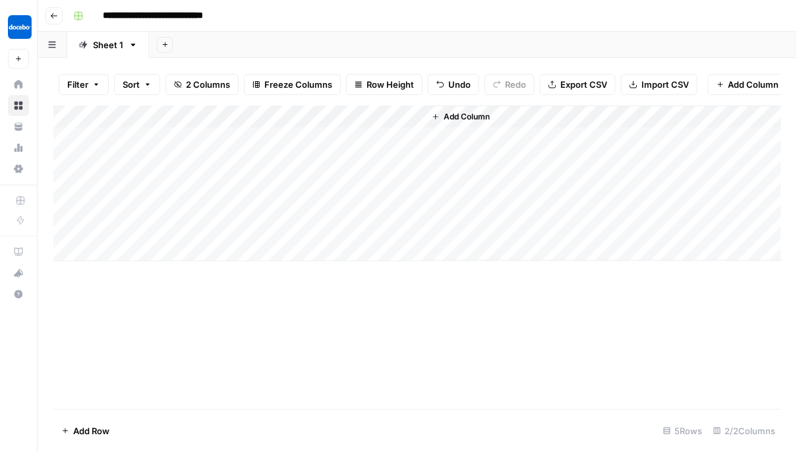
click at [360, 142] on div "Add Column" at bounding box center [417, 183] width 728 height 156
click at [404, 131] on div "Add Column" at bounding box center [417, 183] width 728 height 156
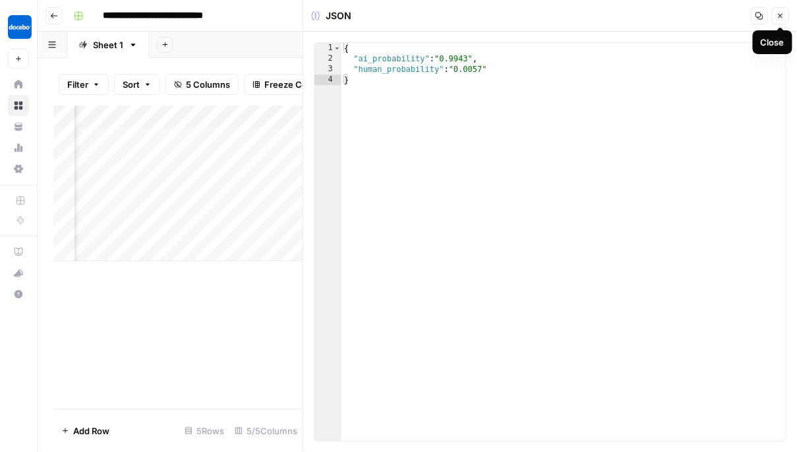
click at [779, 16] on icon "button" at bounding box center [781, 16] width 8 height 8
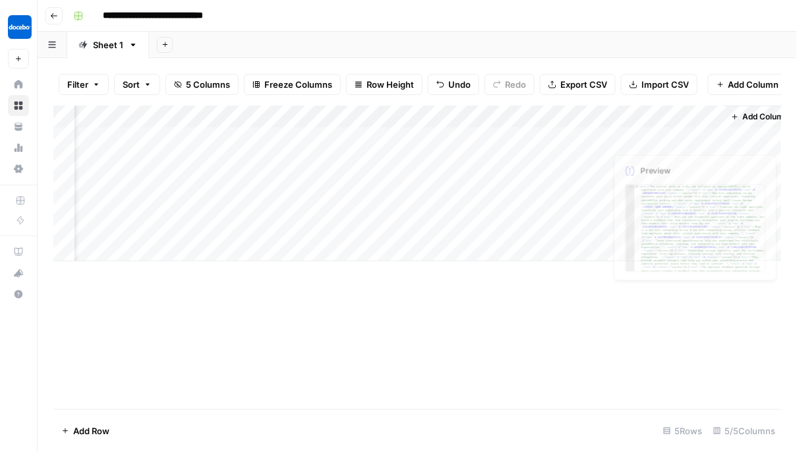
scroll to position [0, 72]
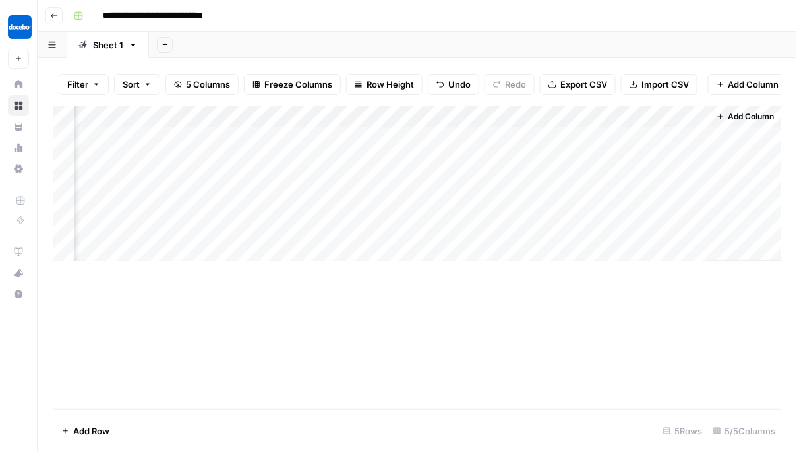
click at [538, 136] on div "Add Column" at bounding box center [417, 183] width 728 height 156
click at [580, 135] on div "Add Column" at bounding box center [417, 183] width 728 height 156
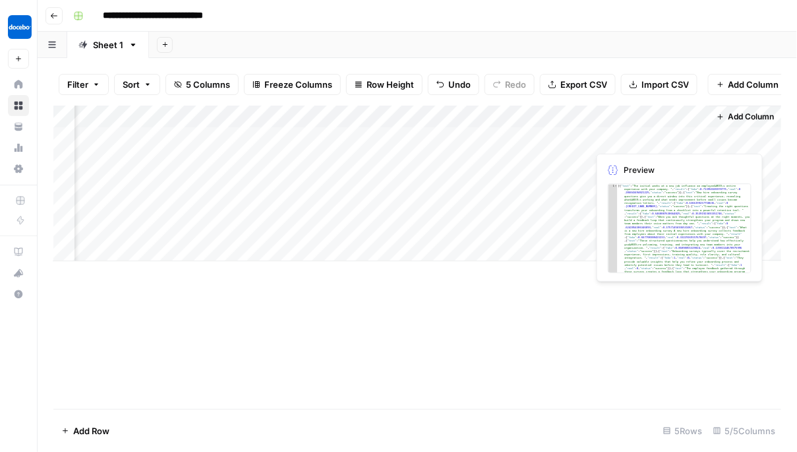
click at [655, 134] on div "Add Column" at bounding box center [417, 183] width 728 height 156
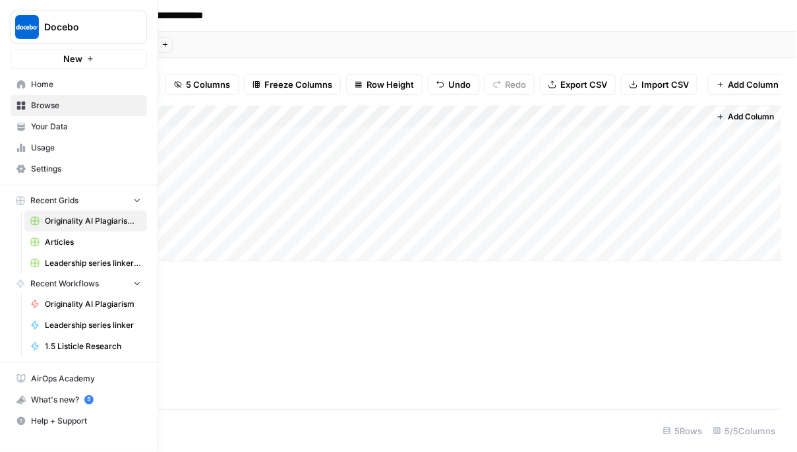
click at [46, 241] on span "Articles" at bounding box center [93, 242] width 96 height 12
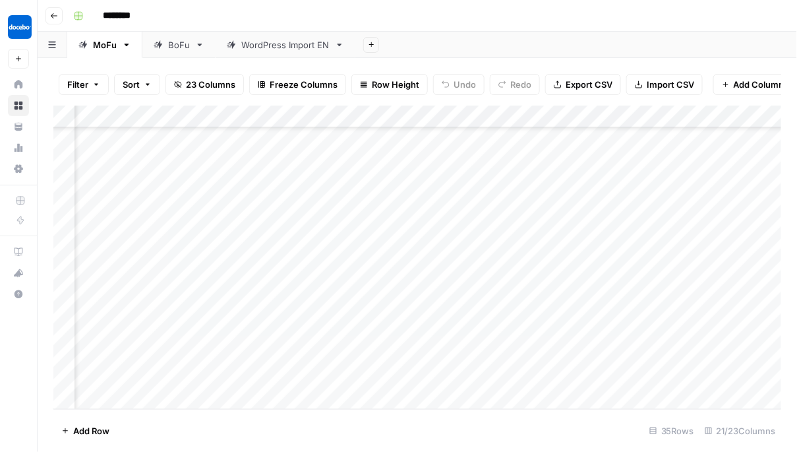
scroll to position [524, 1808]
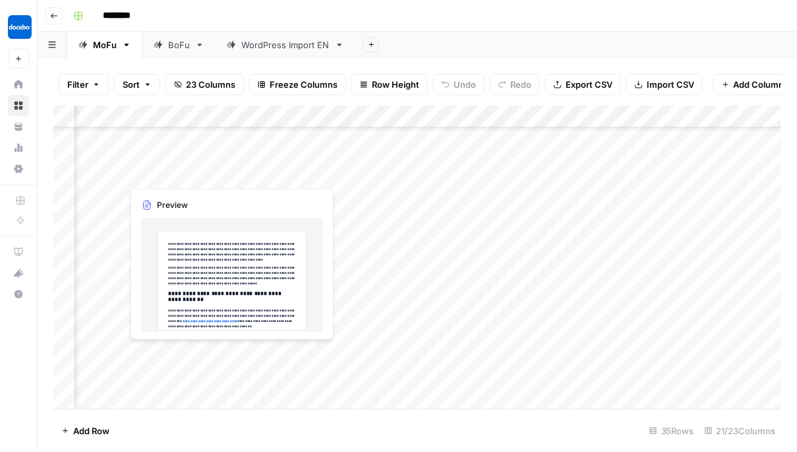
click at [183, 357] on div "Add Column" at bounding box center [417, 257] width 728 height 304
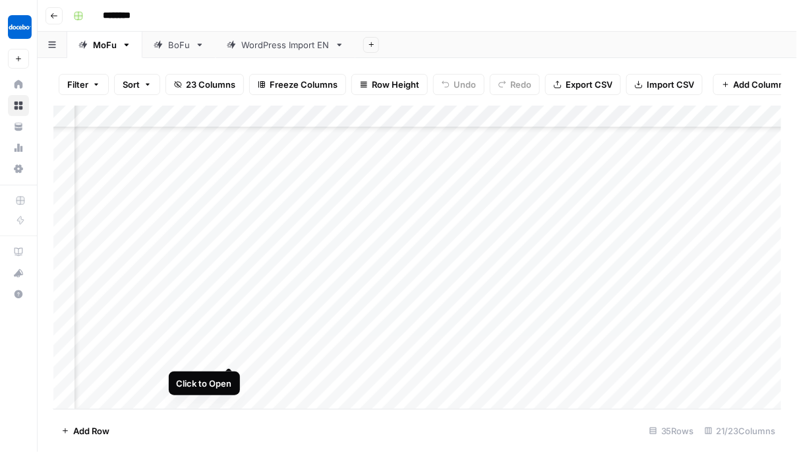
click at [234, 355] on div "Add Column" at bounding box center [417, 257] width 728 height 304
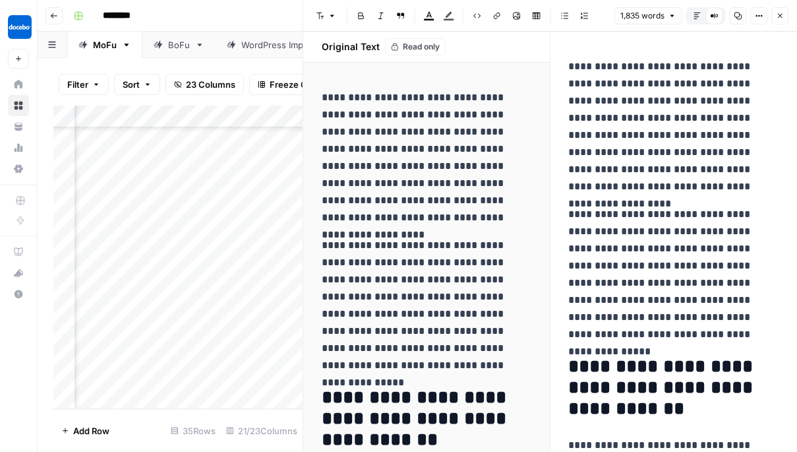
click at [626, 168] on p "**********" at bounding box center [674, 126] width 210 height 137
copy div "**********"
click at [773, 14] on button "Close" at bounding box center [780, 15] width 17 height 17
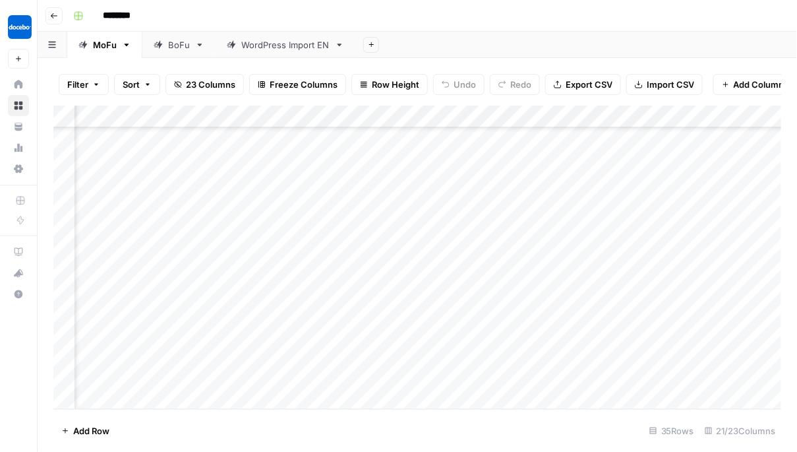
click at [46, 10] on button "Go back" at bounding box center [53, 15] width 17 height 17
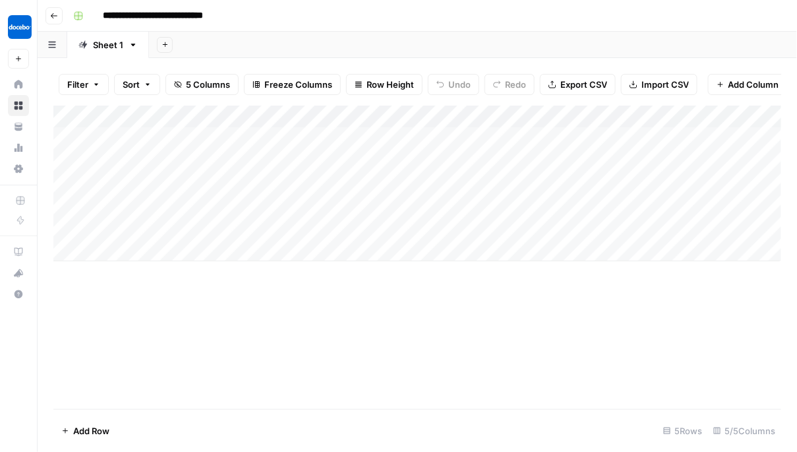
click at [175, 167] on div "Add Column" at bounding box center [417, 183] width 728 height 156
type textarea "**********"
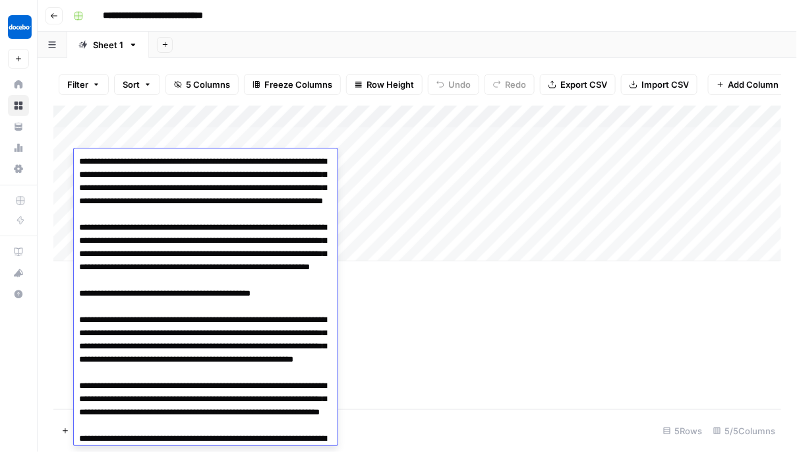
scroll to position [5100, 0]
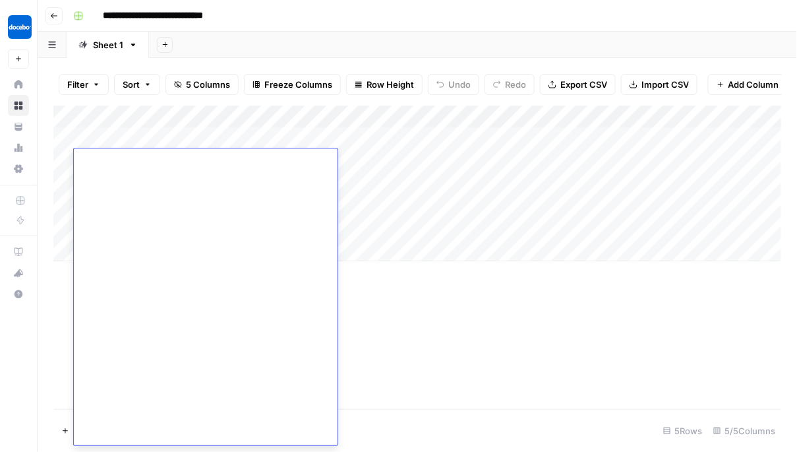
click at [376, 192] on div "Add Column" at bounding box center [417, 183] width 728 height 156
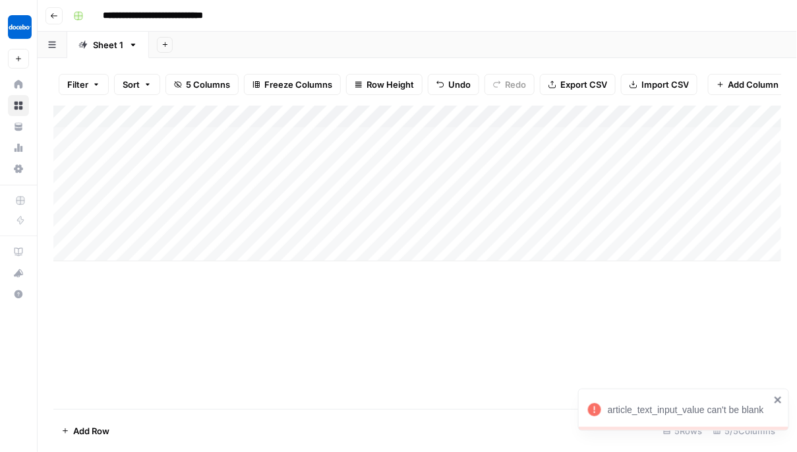
click at [147, 157] on div "Add Column" at bounding box center [417, 183] width 728 height 156
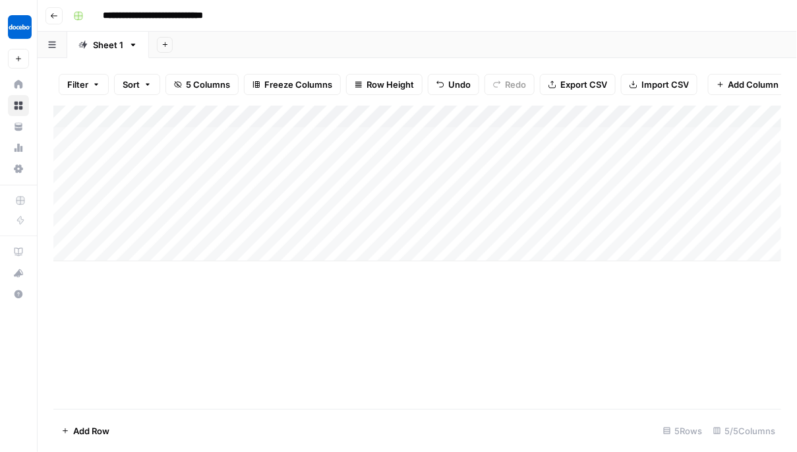
click at [309, 158] on div "Add Column" at bounding box center [417, 183] width 728 height 156
click at [526, 159] on div "Add Column" at bounding box center [417, 183] width 728 height 156
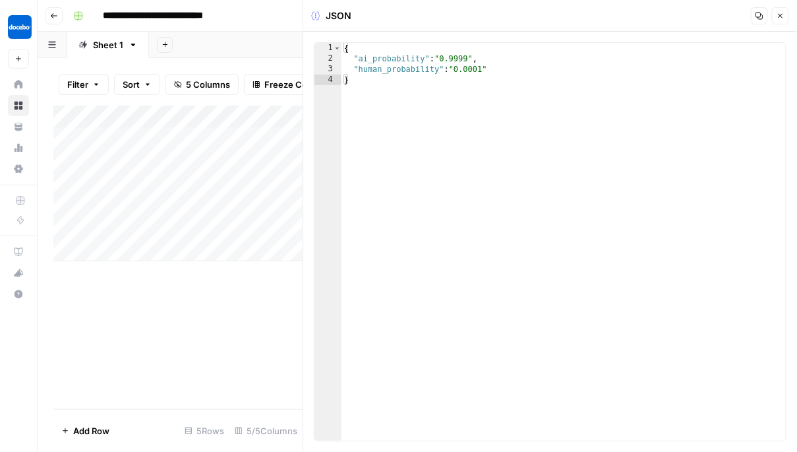
click at [230, 336] on div "Add Column" at bounding box center [177, 256] width 249 height 303
click at [784, 9] on button "Close" at bounding box center [780, 15] width 17 height 17
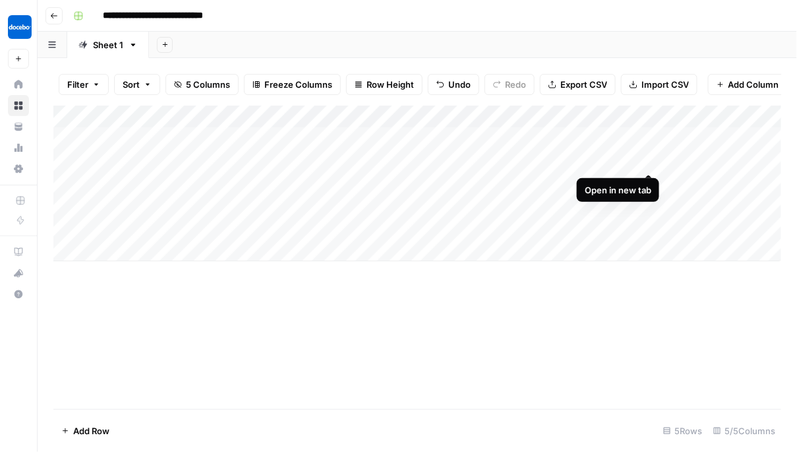
click at [644, 163] on div "Add Column" at bounding box center [417, 183] width 728 height 156
